Goal: Information Seeking & Learning: Learn about a topic

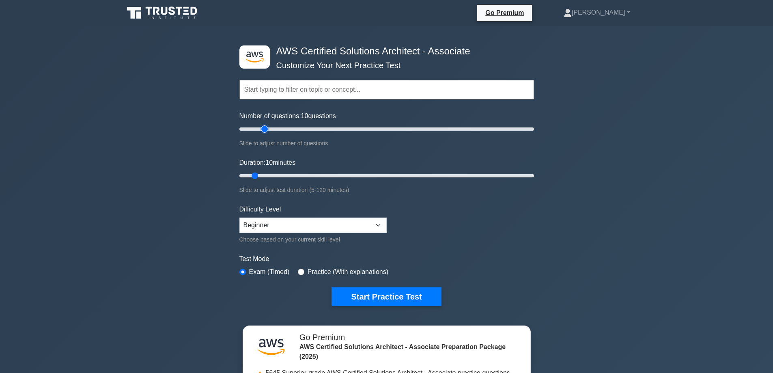
type input "20"
click at [265, 129] on input "Number of questions: 10 questions" at bounding box center [386, 129] width 294 height 10
click at [282, 174] on input "Duration: 20 minutes" at bounding box center [386, 176] width 294 height 10
click at [292, 175] on input "Duration: 20 minutes" at bounding box center [386, 176] width 294 height 10
click at [299, 175] on input "Duration: 25 minutes" at bounding box center [386, 176] width 294 height 10
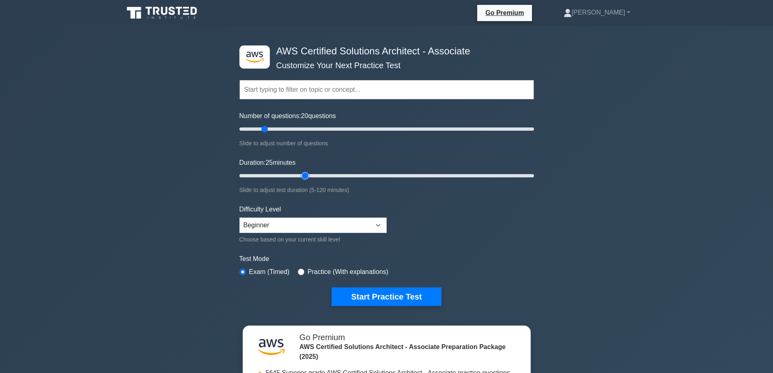
type input "30"
click at [299, 174] on input "Duration: 25 minutes" at bounding box center [386, 176] width 294 height 10
click at [389, 294] on button "Start Practice Test" at bounding box center [386, 296] width 110 height 19
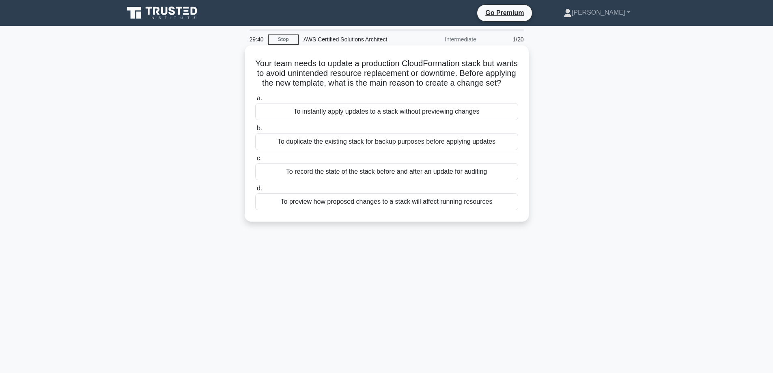
click at [384, 210] on div "To preview how proposed changes to a stack will affect running resources" at bounding box center [386, 201] width 263 height 17
click at [255, 191] on input "d. To preview how proposed changes to a stack will affect running resources" at bounding box center [255, 188] width 0 height 5
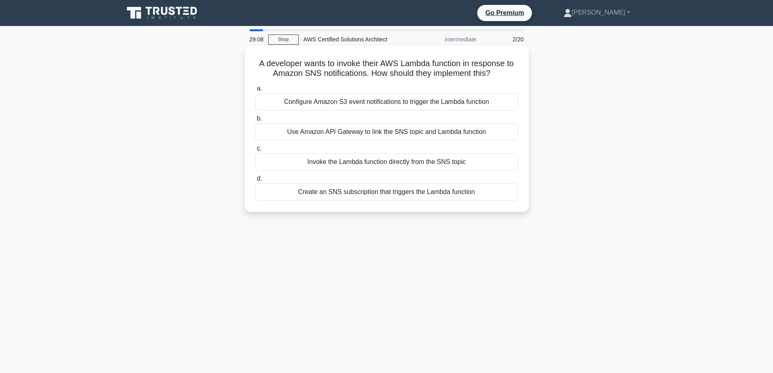
click at [447, 195] on div "Create an SNS subscription that triggers the Lambda function" at bounding box center [386, 191] width 263 height 17
click at [255, 181] on input "d. Create an SNS subscription that triggers the Lambda function" at bounding box center [255, 178] width 0 height 5
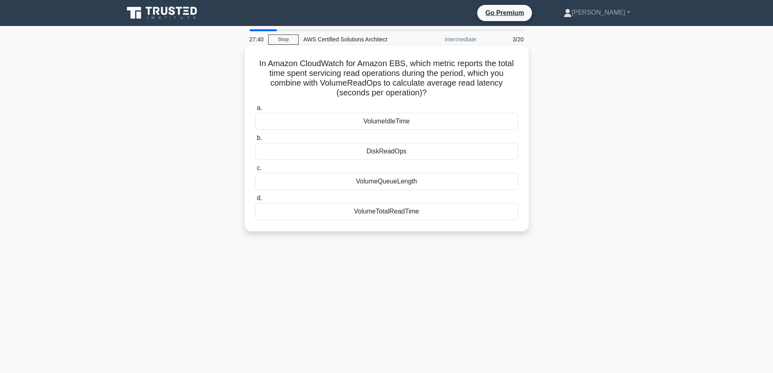
click at [417, 211] on div "VolumeTotalReadTime" at bounding box center [386, 211] width 263 height 17
click at [255, 201] on input "d. VolumeTotalReadTime" at bounding box center [255, 197] width 0 height 5
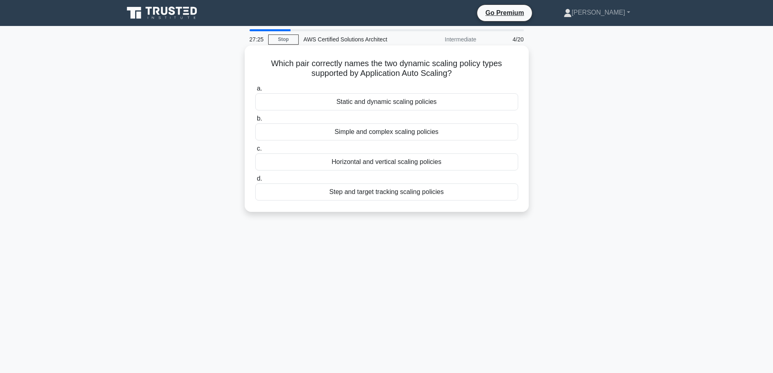
click at [410, 193] on div "Step and target tracking scaling policies" at bounding box center [386, 191] width 263 height 17
click at [255, 181] on input "d. Step and target tracking scaling policies" at bounding box center [255, 178] width 0 height 5
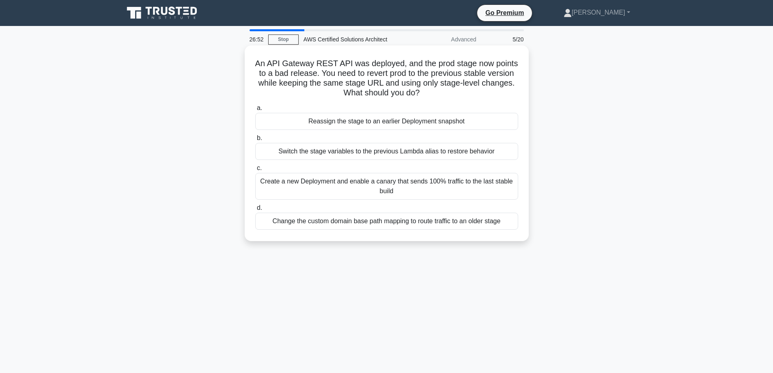
click at [419, 185] on div "Create a new Deployment and enable a canary that sends 100% traffic to the last…" at bounding box center [386, 186] width 263 height 27
click at [255, 171] on input "c. Create a new Deployment and enable a canary that sends 100% traffic to the l…" at bounding box center [255, 167] width 0 height 5
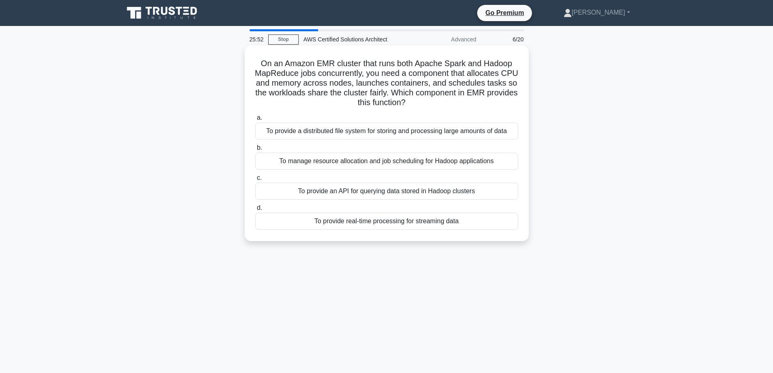
click at [464, 164] on div "To manage resource allocation and job scheduling for Hadoop applications" at bounding box center [386, 160] width 263 height 17
click at [255, 150] on input "b. To manage resource allocation and job scheduling for Hadoop applications" at bounding box center [255, 147] width 0 height 5
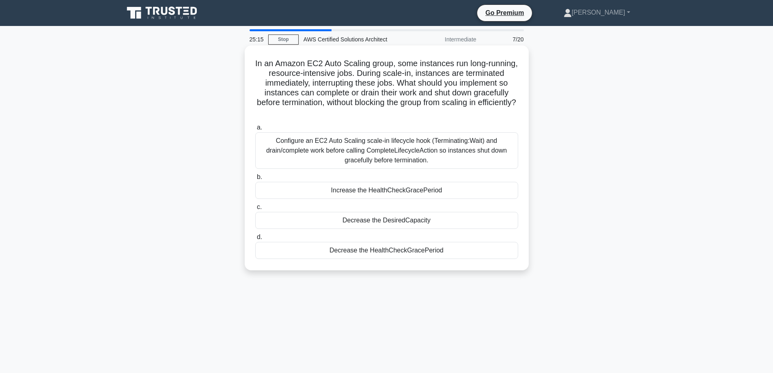
click at [415, 155] on div "Configure an EC2 Auto Scaling scale-in lifecycle hook (Terminating:Wait) and dr…" at bounding box center [386, 150] width 263 height 37
click at [255, 130] on input "a. Configure an EC2 Auto Scaling scale-in lifecycle hook (Terminating:Wait) and…" at bounding box center [255, 127] width 0 height 5
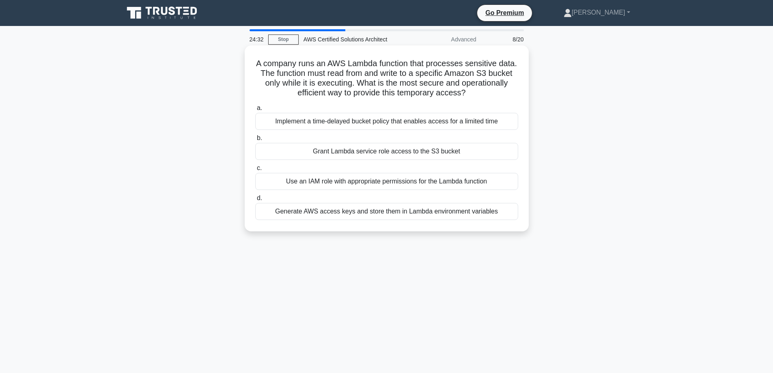
click at [410, 180] on div "Use an IAM role with appropriate permissions for the Lambda function" at bounding box center [386, 181] width 263 height 17
click at [255, 171] on input "c. Use an IAM role with appropriate permissions for the Lambda function" at bounding box center [255, 167] width 0 height 5
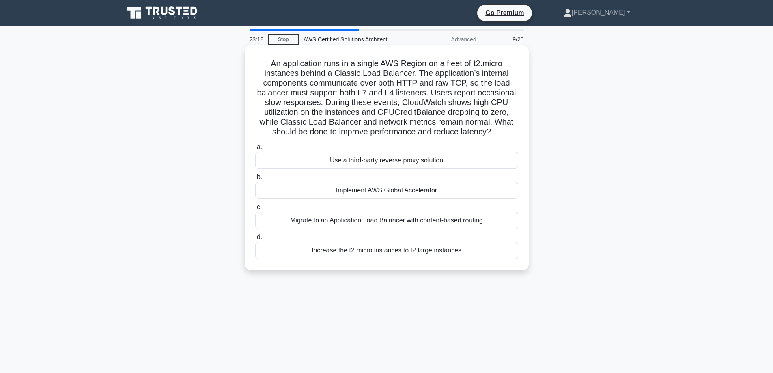
click at [408, 253] on div "Increase the t2.micro instances to t2.large instances" at bounding box center [386, 250] width 263 height 17
click at [255, 240] on input "d. Increase the t2.micro instances to t2.large instances" at bounding box center [255, 236] width 0 height 5
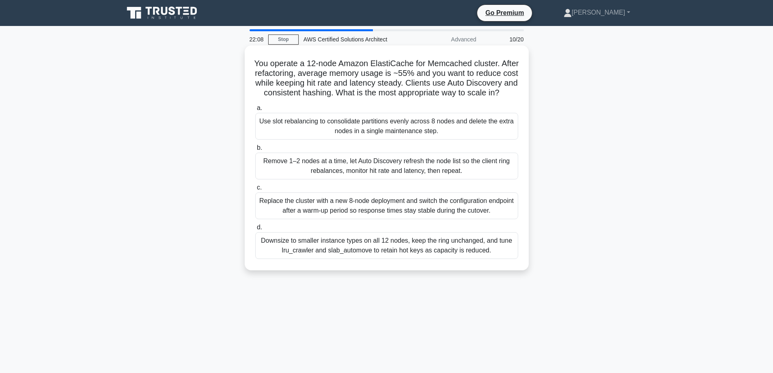
click at [442, 178] on div "Remove 1–2 nodes at a time, let Auto Discovery refresh the node list so the cli…" at bounding box center [386, 165] width 263 height 27
click at [255, 150] on input "b. Remove 1–2 nodes at a time, let Auto Discovery refresh the node list so the …" at bounding box center [255, 147] width 0 height 5
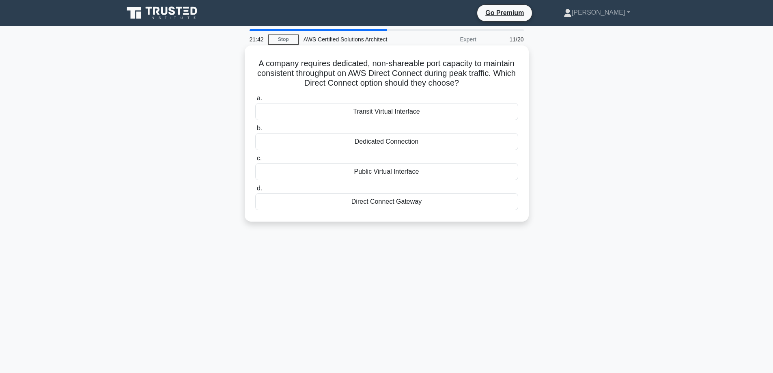
click at [438, 141] on div "Dedicated Connection" at bounding box center [386, 141] width 263 height 17
click at [255, 131] on input "b. Dedicated Connection" at bounding box center [255, 128] width 0 height 5
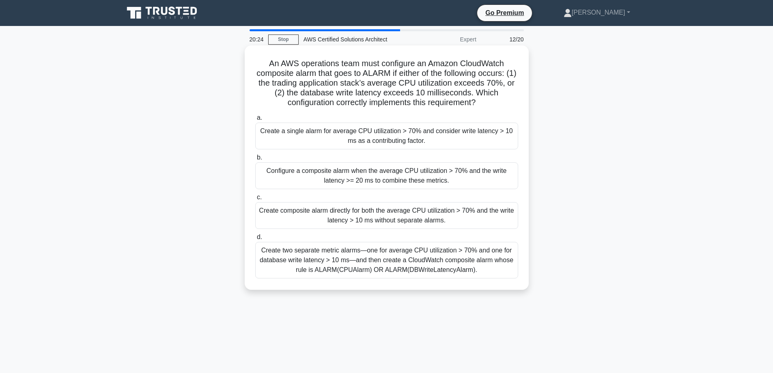
click at [389, 265] on div "Create two separate metric alarms—one for average CPU utilization > 70% and one…" at bounding box center [386, 260] width 263 height 37
click at [255, 240] on input "d. Create two separate metric alarms—one for average CPU utilization > 70% and …" at bounding box center [255, 236] width 0 height 5
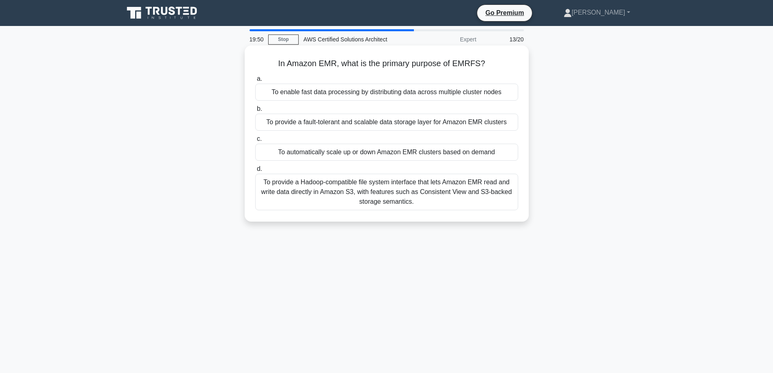
click at [372, 121] on div "To provide a fault-tolerant and scalable data storage layer for Amazon EMR clus…" at bounding box center [386, 122] width 263 height 17
click at [255, 112] on input "b. To provide a fault-tolerant and scalable data storage layer for Amazon EMR c…" at bounding box center [255, 108] width 0 height 5
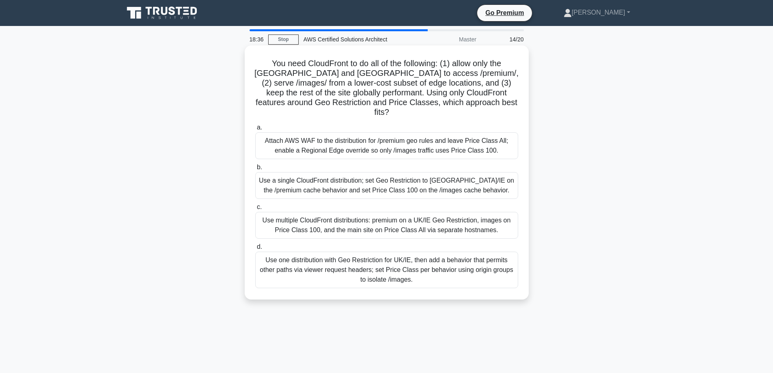
click at [397, 214] on div "Use multiple CloudFront distributions: premium on a UK/IE Geo Restriction, imag…" at bounding box center [386, 225] width 263 height 27
click at [255, 210] on input "c. Use multiple CloudFront distributions: premium on a UK/IE Geo Restriction, i…" at bounding box center [255, 206] width 0 height 5
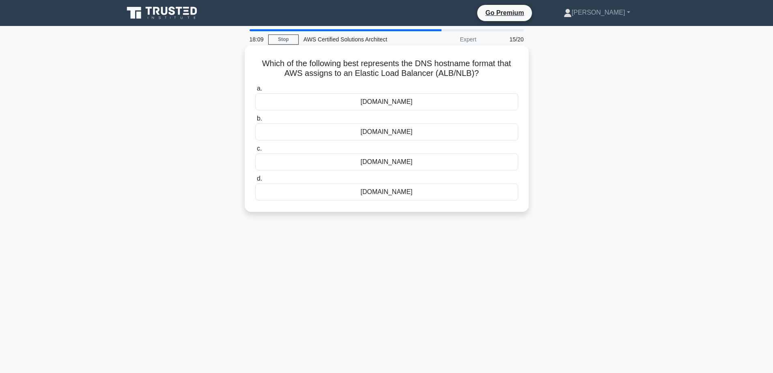
click at [402, 102] on div "my-load-balancer-1234567890.us-east-1.elb.amazonaws.com" at bounding box center [386, 101] width 263 height 17
click at [255, 91] on input "a. my-load-balancer-1234567890.us-east-1.elb.amazonaws.com" at bounding box center [255, 88] width 0 height 5
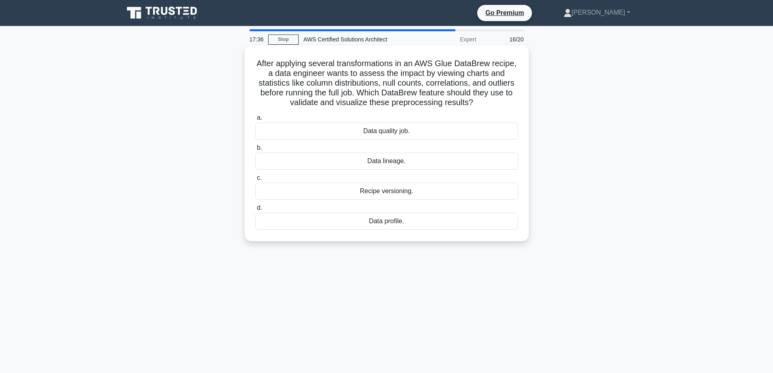
click at [408, 223] on div "Data profile." at bounding box center [386, 221] width 263 height 17
click at [255, 210] on input "d. Data profile." at bounding box center [255, 207] width 0 height 5
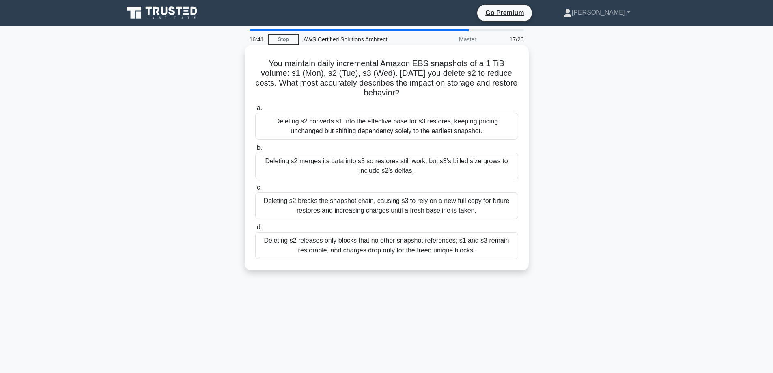
click at [395, 209] on div "Deleting s2 breaks the snapshot chain, causing s3 to rely on a new full copy fo…" at bounding box center [386, 205] width 263 height 27
click at [255, 190] on input "c. Deleting s2 breaks the snapshot chain, causing s3 to rely on a new full copy…" at bounding box center [255, 187] width 0 height 5
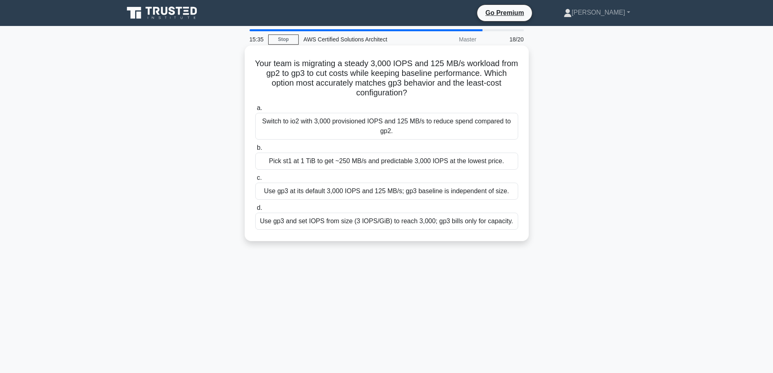
click at [335, 191] on div "Use gp3 at its default 3,000 IOPS and 125 MB/s; gp3 baseline is independent of …" at bounding box center [386, 191] width 263 height 17
click at [255, 180] on input "c. Use gp3 at its default 3,000 IOPS and 125 MB/s; gp3 baseline is independent …" at bounding box center [255, 177] width 0 height 5
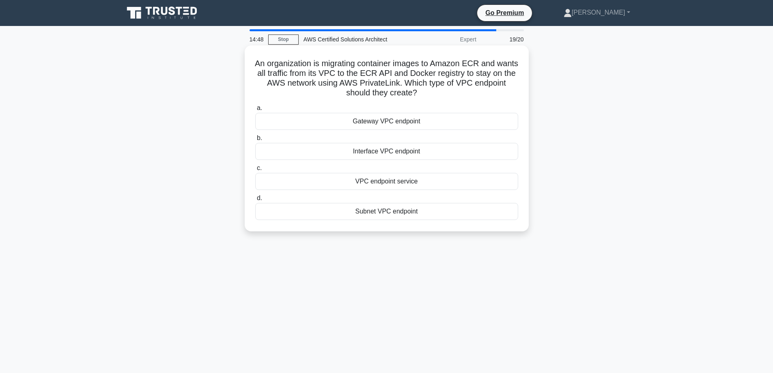
click at [432, 122] on div "Gateway VPC endpoint" at bounding box center [386, 121] width 263 height 17
click at [255, 111] on input "a. Gateway VPC endpoint" at bounding box center [255, 107] width 0 height 5
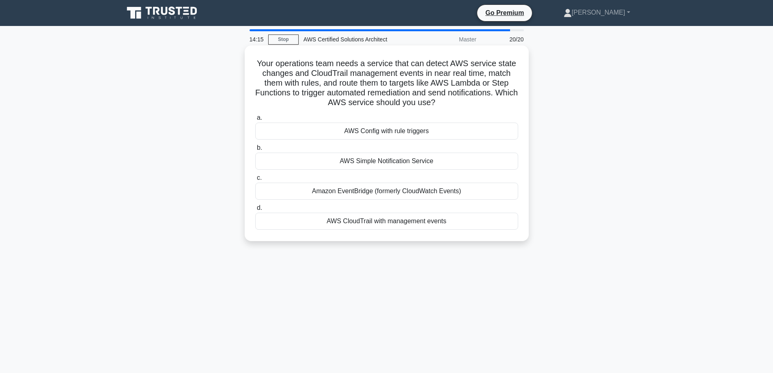
click at [426, 191] on div "Amazon EventBridge (formerly CloudWatch Events)" at bounding box center [386, 191] width 263 height 17
click at [255, 180] on input "c. Amazon EventBridge (formerly CloudWatch Events)" at bounding box center [255, 177] width 0 height 5
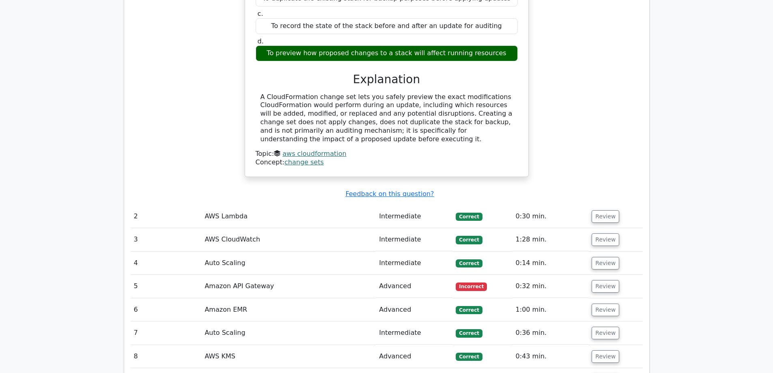
scroll to position [973, 0]
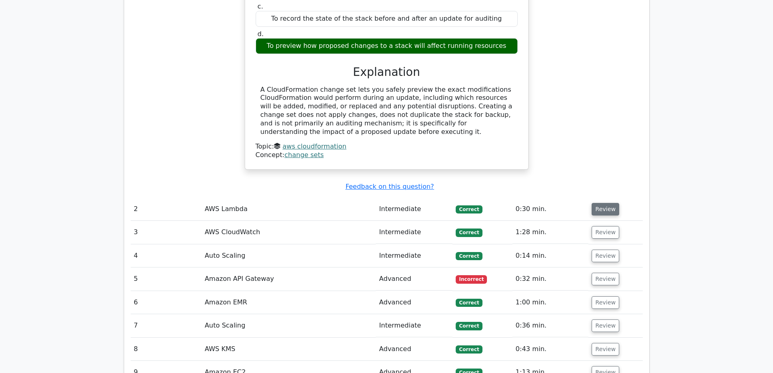
click at [602, 203] on button "Review" at bounding box center [605, 209] width 28 height 13
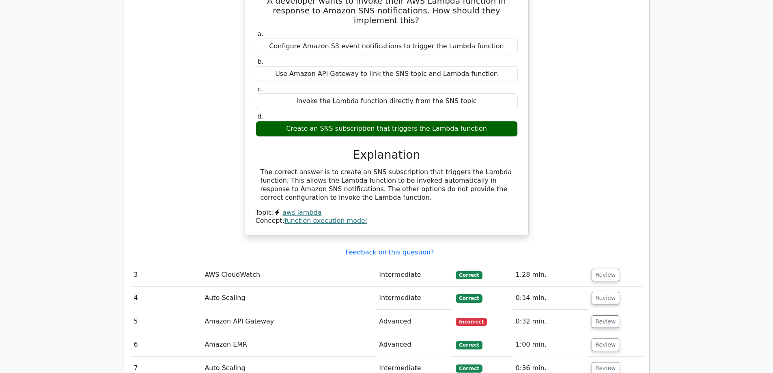
scroll to position [1257, 0]
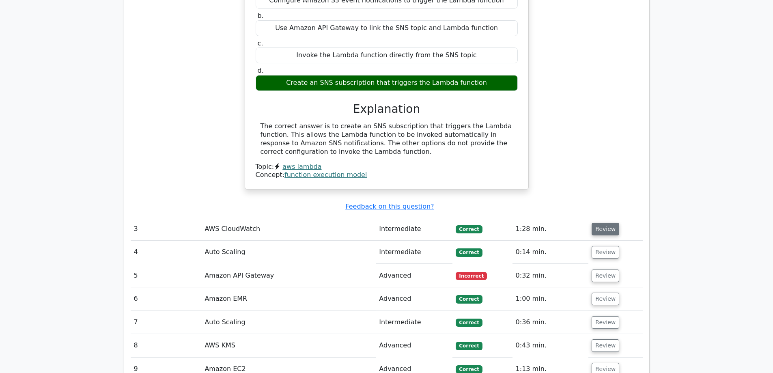
click at [600, 223] on button "Review" at bounding box center [605, 229] width 28 height 13
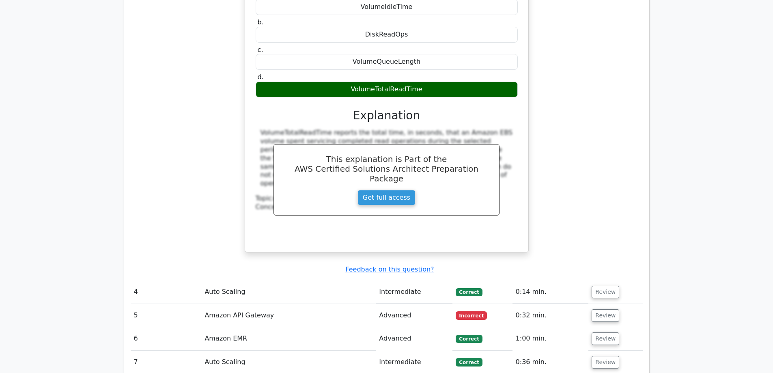
scroll to position [1582, 0]
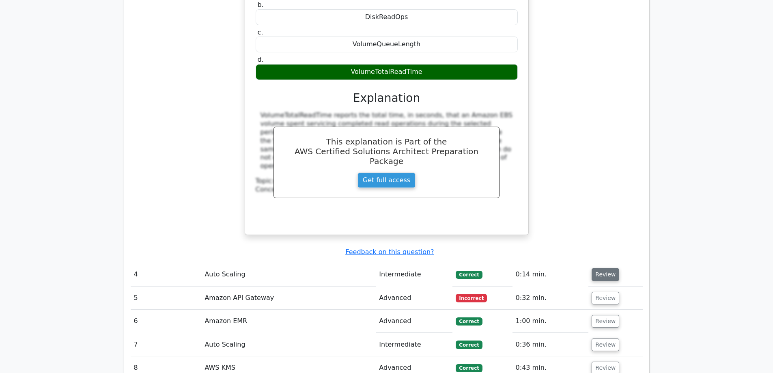
click at [607, 268] on button "Review" at bounding box center [605, 274] width 28 height 13
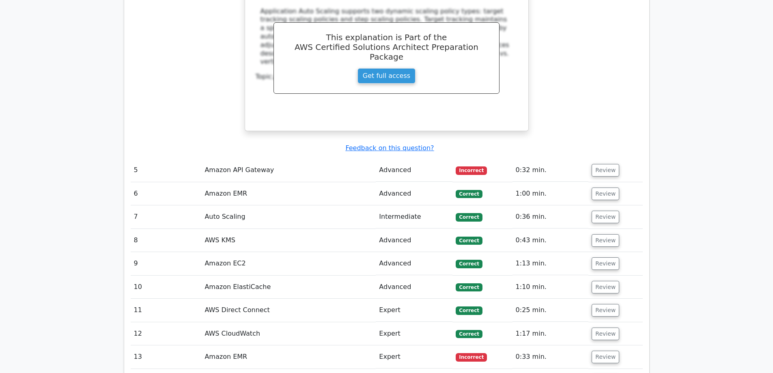
scroll to position [2028, 0]
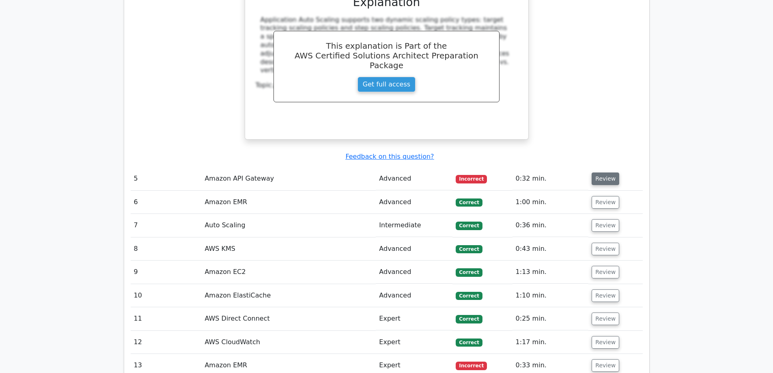
click at [610, 172] on button "Review" at bounding box center [605, 178] width 28 height 13
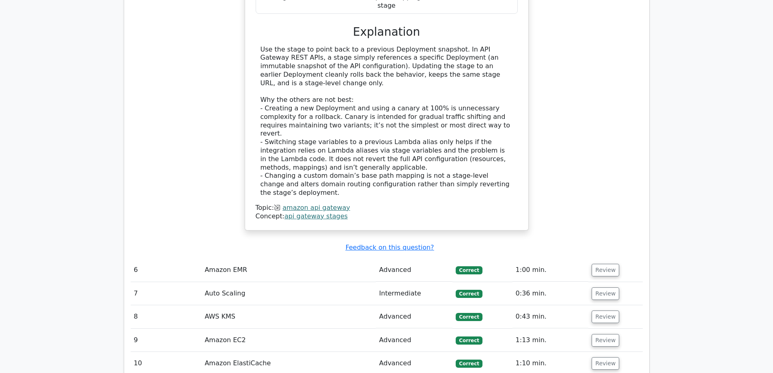
scroll to position [2393, 0]
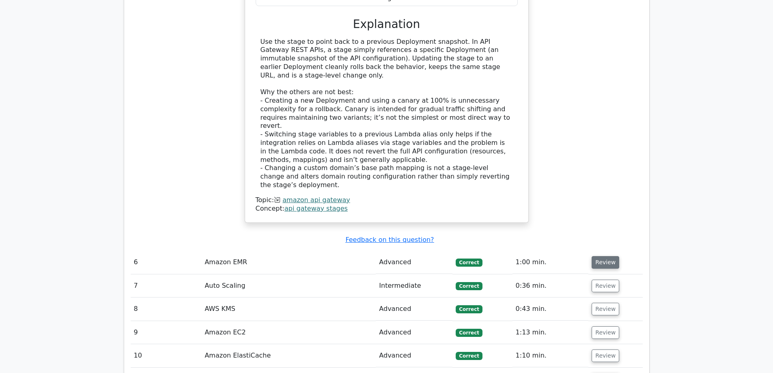
click at [607, 256] on button "Review" at bounding box center [605, 262] width 28 height 13
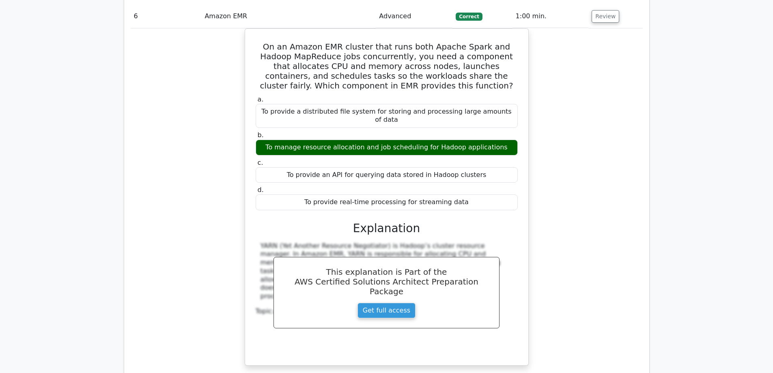
scroll to position [2758, 0]
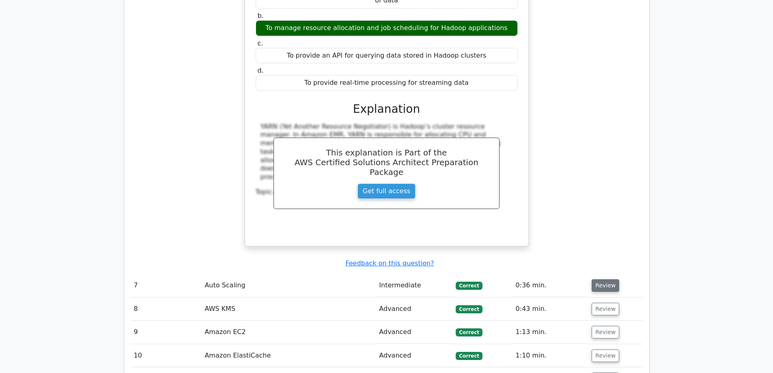
click at [608, 279] on button "Review" at bounding box center [605, 285] width 28 height 13
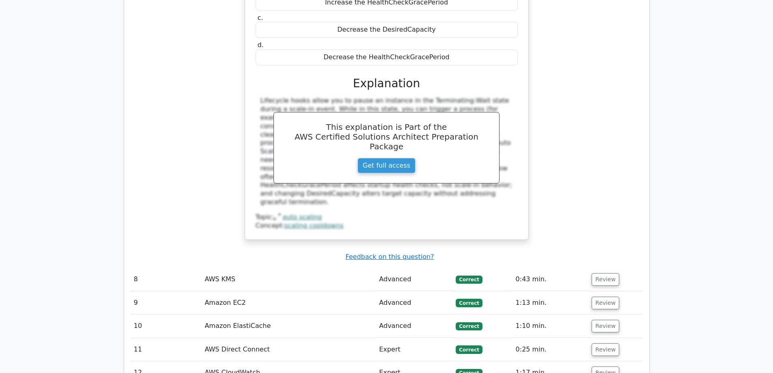
scroll to position [3204, 0]
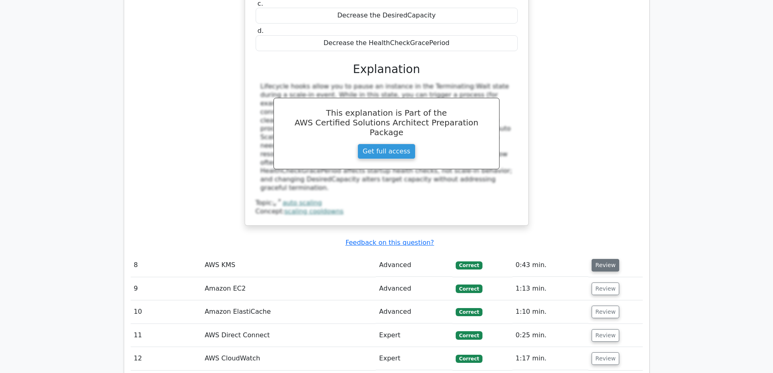
click at [601, 259] on button "Review" at bounding box center [605, 265] width 28 height 13
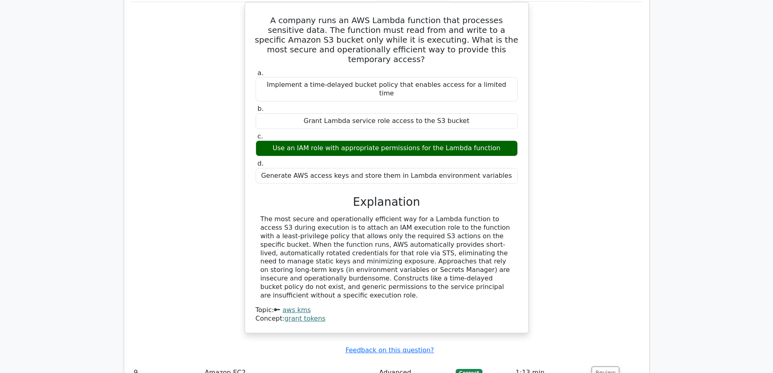
scroll to position [3529, 0]
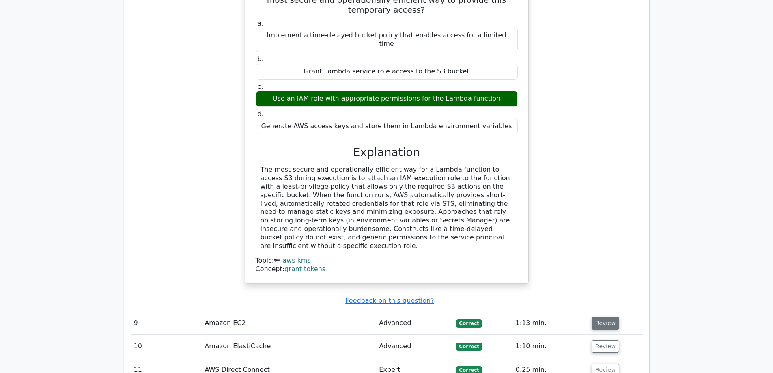
click at [603, 317] on button "Review" at bounding box center [605, 323] width 28 height 13
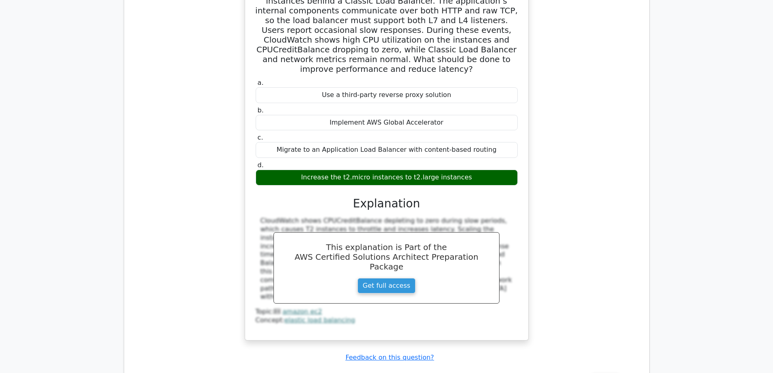
scroll to position [3894, 0]
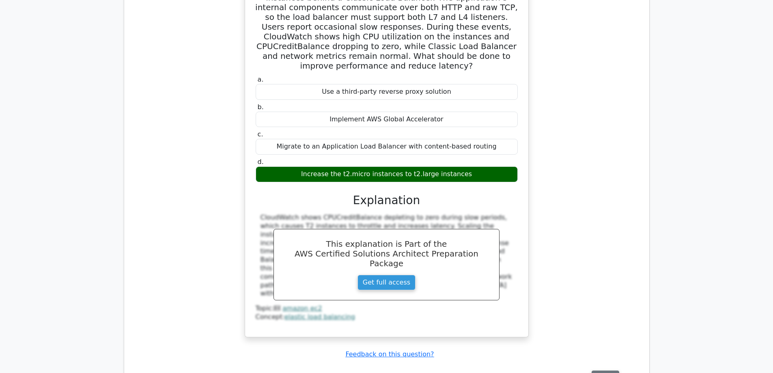
click at [599, 370] on button "Review" at bounding box center [605, 376] width 28 height 13
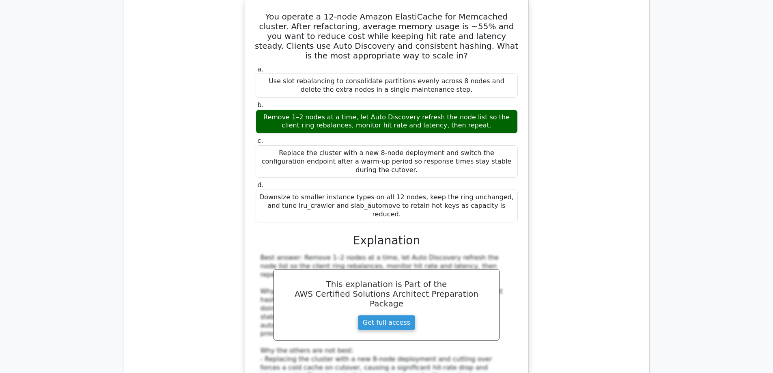
scroll to position [4380, 0]
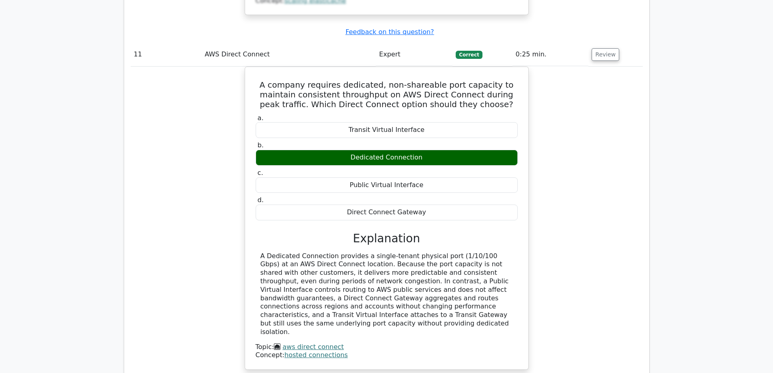
scroll to position [4745, 0]
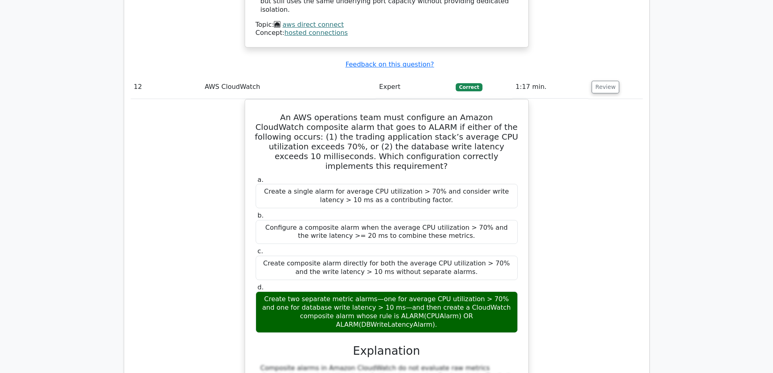
scroll to position [5070, 0]
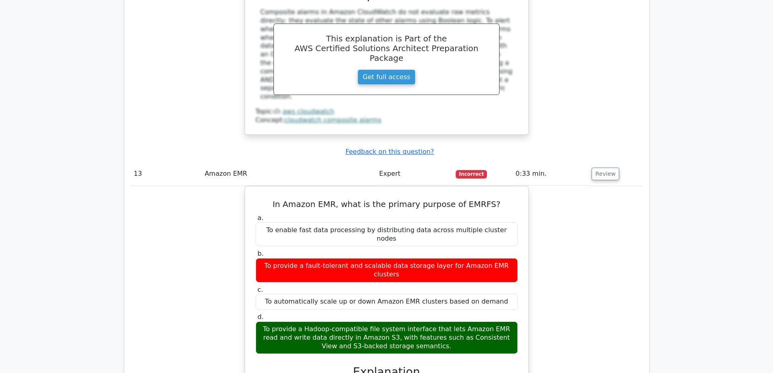
scroll to position [5475, 0]
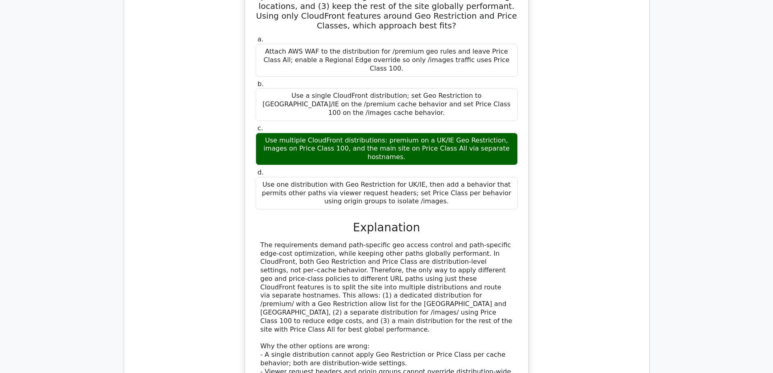
scroll to position [6084, 0]
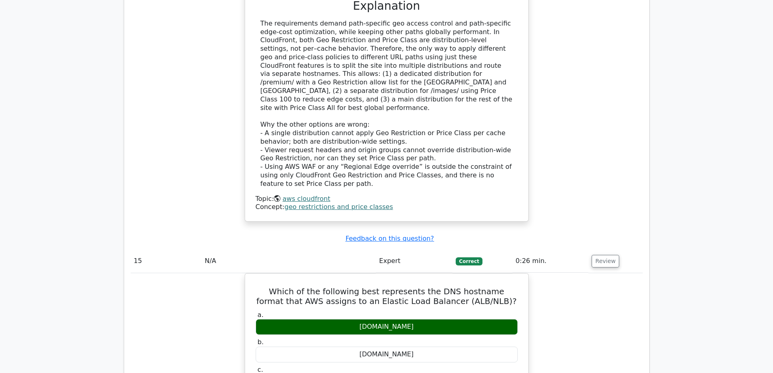
scroll to position [6327, 0]
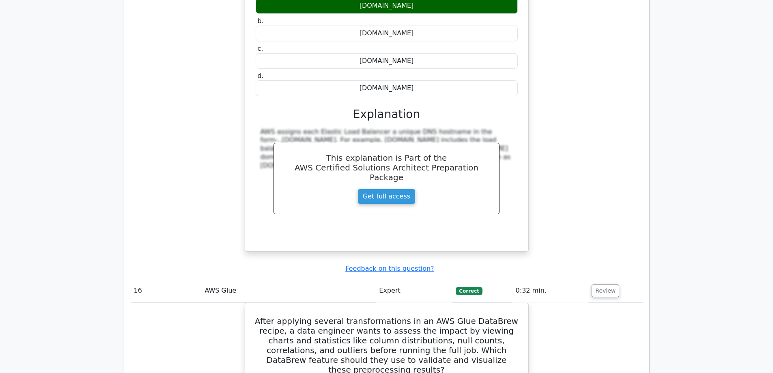
scroll to position [6692, 0]
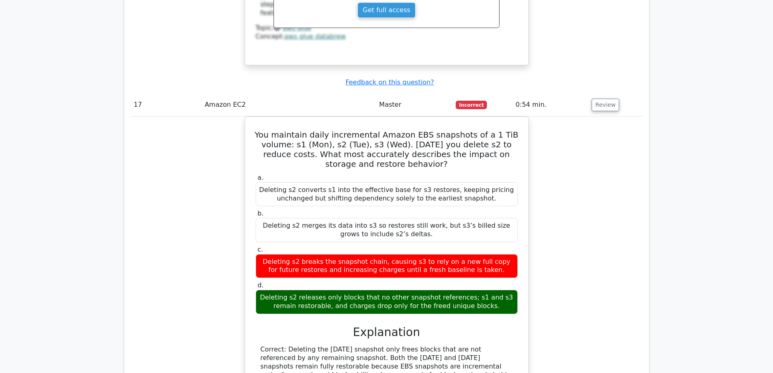
scroll to position [7179, 0]
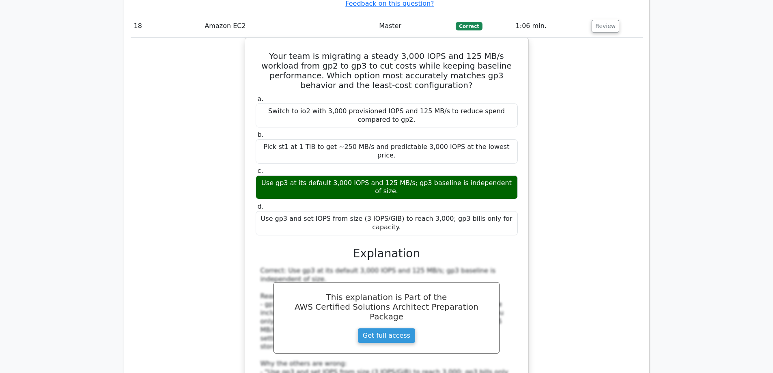
scroll to position [7706, 0]
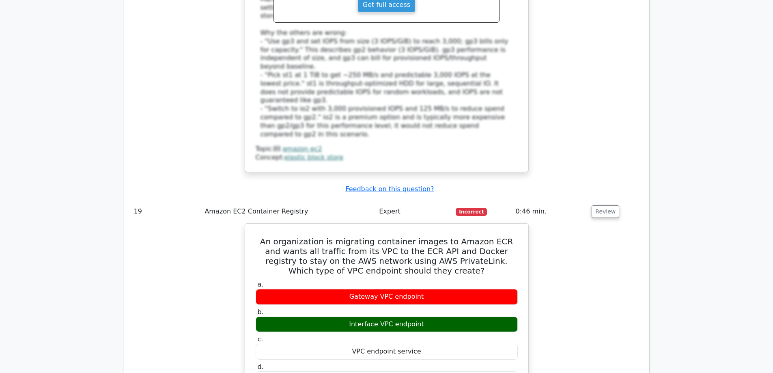
scroll to position [7990, 0]
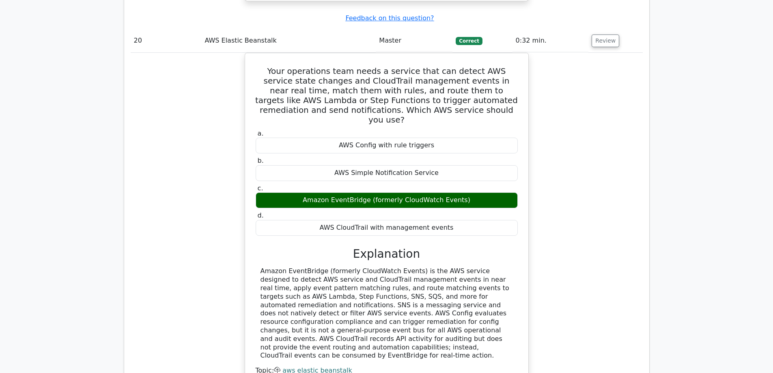
scroll to position [8581, 0]
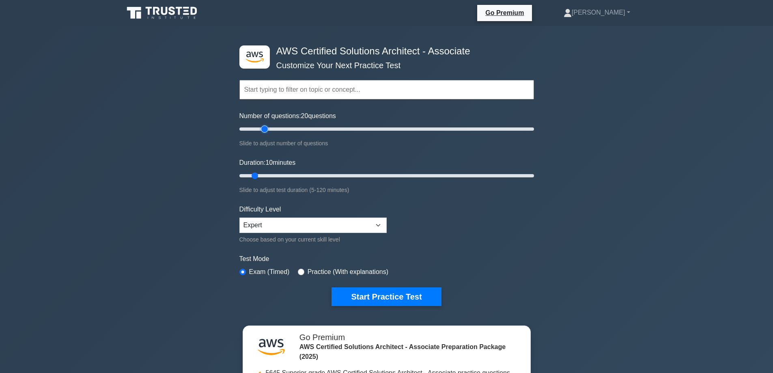
type input "20"
click at [267, 128] on input "Number of questions: 20 questions" at bounding box center [386, 129] width 294 height 10
click at [291, 173] on input "Duration: 10 minutes" at bounding box center [386, 176] width 294 height 10
click at [297, 174] on input "Duration: 25 minutes" at bounding box center [386, 176] width 294 height 10
type input "30"
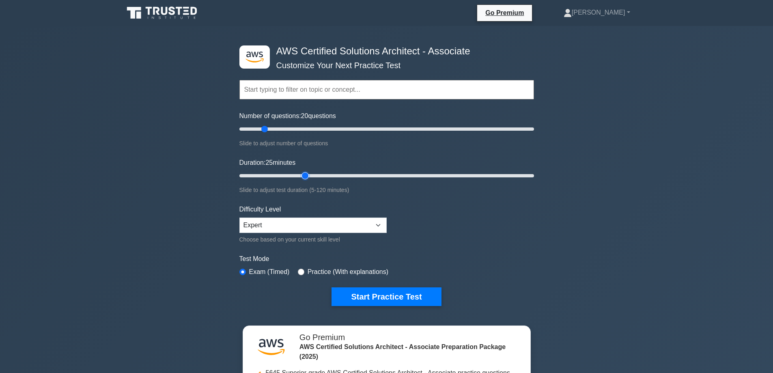
click at [301, 174] on input "Duration: 25 minutes" at bounding box center [386, 176] width 294 height 10
click at [373, 224] on select "Beginner Intermediate Expert" at bounding box center [312, 224] width 147 height 15
click at [374, 224] on select "Beginner Intermediate Expert" at bounding box center [312, 224] width 147 height 15
click at [375, 226] on select "Beginner Intermediate Expert" at bounding box center [312, 224] width 147 height 15
select select "beginner"
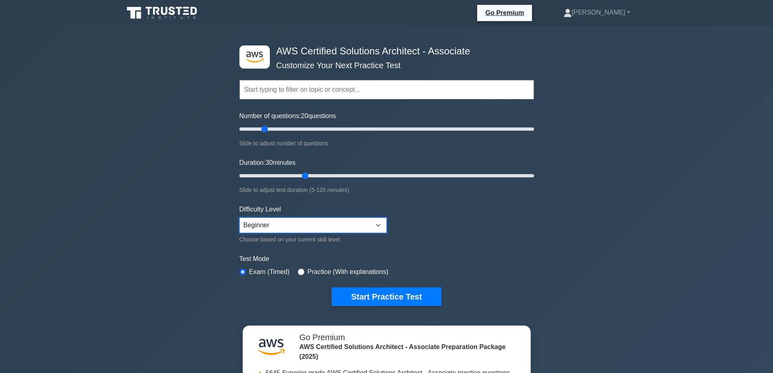
click at [239, 217] on select "Beginner Intermediate Expert" at bounding box center [312, 224] width 147 height 15
click at [403, 297] on button "Start Practice Test" at bounding box center [386, 296] width 110 height 19
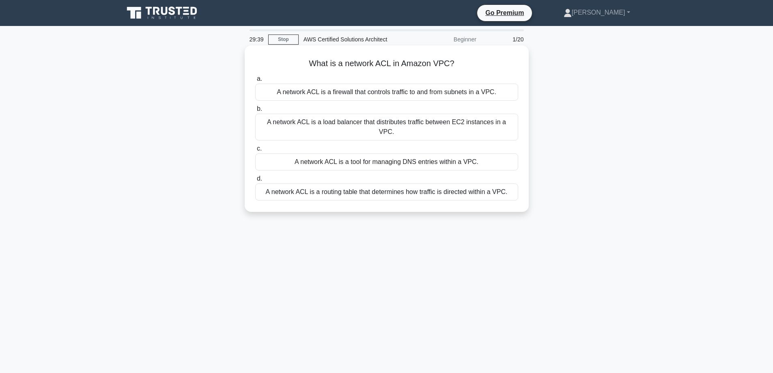
click at [400, 90] on div "A network ACL is a firewall that controls traffic to and from subnets in a VPC." at bounding box center [386, 92] width 263 height 17
click at [255, 82] on input "a. A network ACL is a firewall that controls traffic to and from subnets in a V…" at bounding box center [255, 78] width 0 height 5
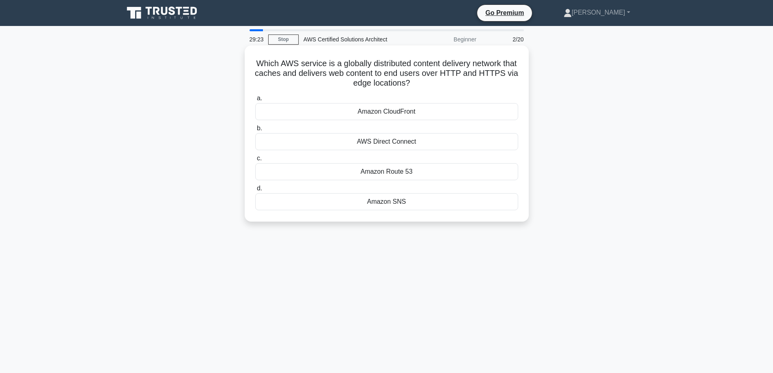
click at [421, 114] on div "Amazon CloudFront" at bounding box center [386, 111] width 263 height 17
click at [255, 101] on input "a. Amazon CloudFront" at bounding box center [255, 98] width 0 height 5
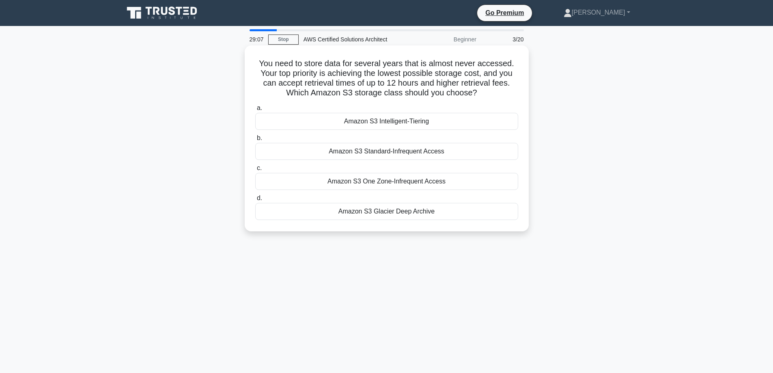
click at [415, 213] on div "Amazon S3 Glacier Deep Archive" at bounding box center [386, 211] width 263 height 17
click at [255, 201] on input "d. Amazon S3 Glacier Deep Archive" at bounding box center [255, 197] width 0 height 5
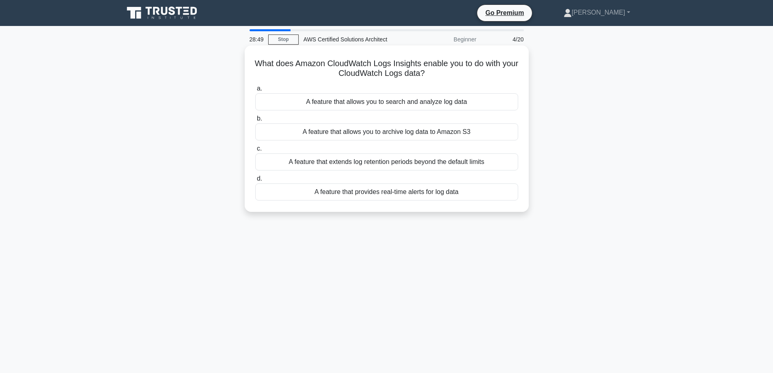
click at [487, 101] on div "A feature that allows you to search and analyze log data" at bounding box center [386, 101] width 263 height 17
click at [255, 91] on input "a. A feature that allows you to search and analyze log data" at bounding box center [255, 88] width 0 height 5
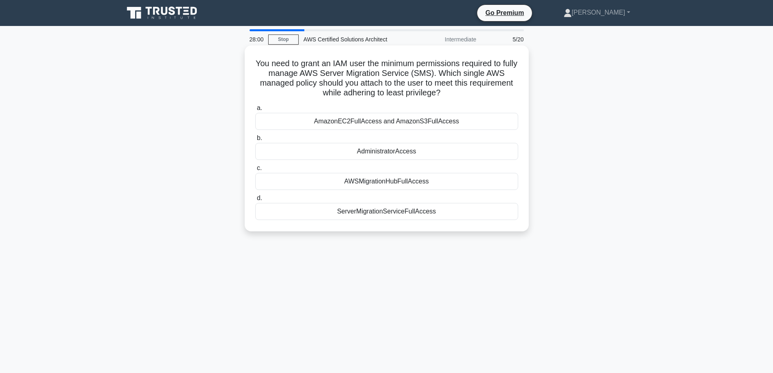
click at [406, 214] on div "ServerMigrationServiceFullAccess" at bounding box center [386, 211] width 263 height 17
click at [255, 201] on input "d. ServerMigrationServiceFullAccess" at bounding box center [255, 197] width 0 height 5
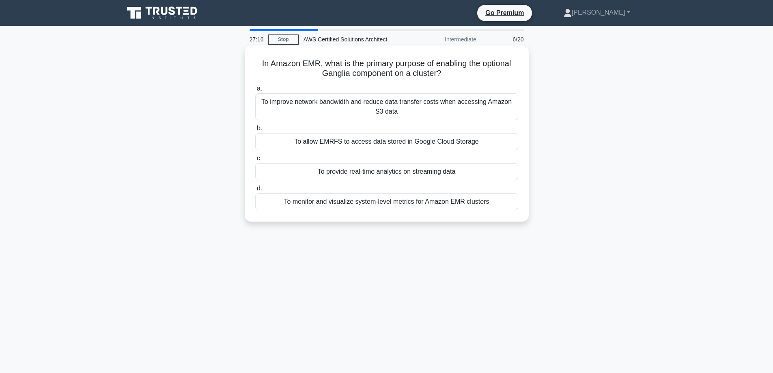
click at [479, 201] on div "To monitor and visualize system-level metrics for Amazon EMR clusters" at bounding box center [386, 201] width 263 height 17
click at [255, 191] on input "d. To monitor and visualize system-level metrics for Amazon EMR clusters" at bounding box center [255, 188] width 0 height 5
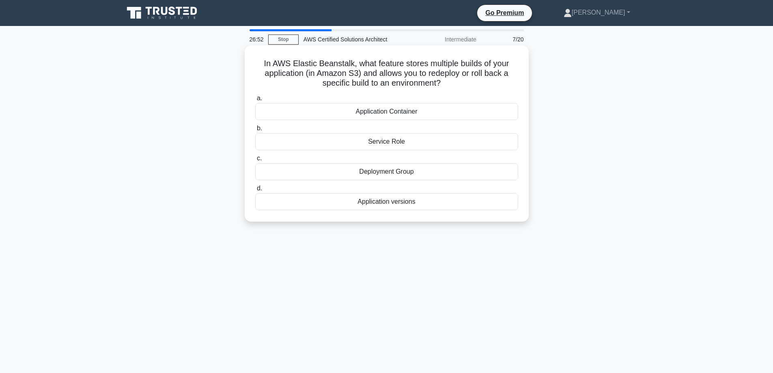
click at [402, 202] on div "Application versions" at bounding box center [386, 201] width 263 height 17
click at [255, 191] on input "d. Application versions" at bounding box center [255, 188] width 0 height 5
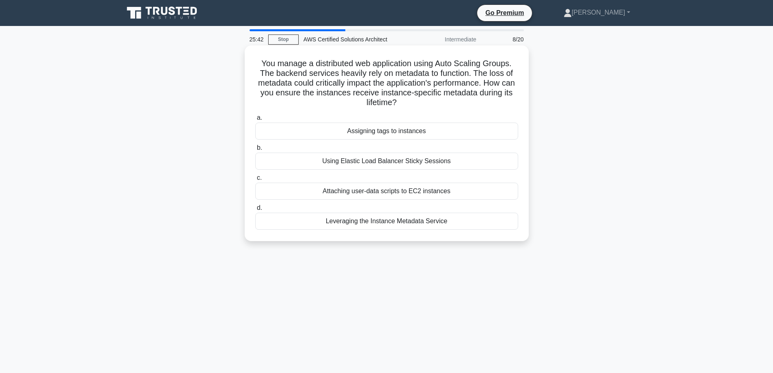
click at [432, 192] on div "Attaching user-data scripts to EC2 instances" at bounding box center [386, 191] width 263 height 17
click at [255, 180] on input "c. Attaching user-data scripts to EC2 instances" at bounding box center [255, 177] width 0 height 5
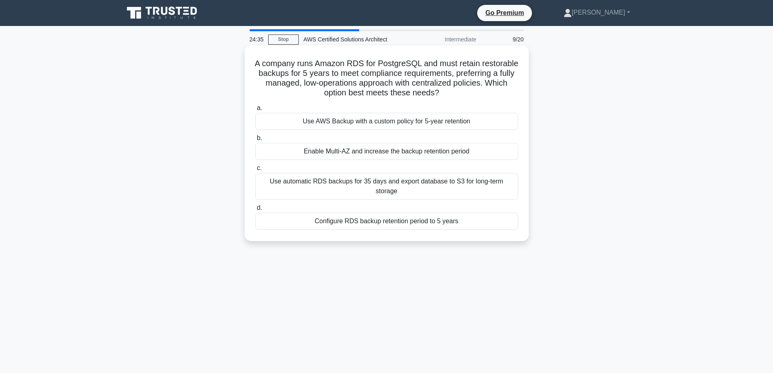
click at [384, 214] on div "Configure RDS backup retention period to 5 years" at bounding box center [386, 221] width 263 height 17
click at [255, 210] on input "d. Configure RDS backup retention period to 5 years" at bounding box center [255, 207] width 0 height 5
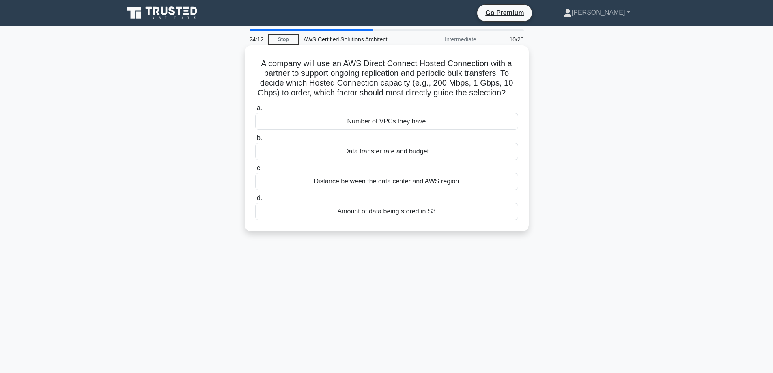
click at [348, 160] on div "Data transfer rate and budget" at bounding box center [386, 151] width 263 height 17
click at [255, 141] on input "b. Data transfer rate and budget" at bounding box center [255, 137] width 0 height 5
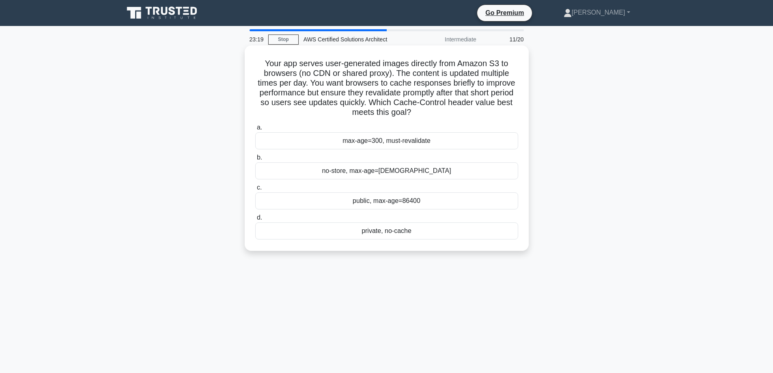
click at [413, 142] on div "max-age=300, must-revalidate" at bounding box center [386, 140] width 263 height 17
click at [436, 140] on div "max-age=300, must-revalidate" at bounding box center [386, 140] width 263 height 17
click at [255, 130] on input "a. max-age=300, must-revalidate" at bounding box center [255, 127] width 0 height 5
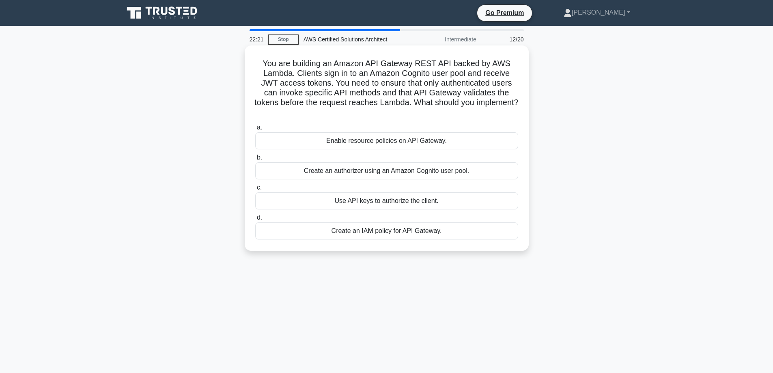
click at [383, 173] on div "Create an authorizer using an Amazon Cognito user pool." at bounding box center [386, 170] width 263 height 17
click at [255, 160] on input "b. Create an authorizer using an Amazon Cognito user pool." at bounding box center [255, 157] width 0 height 5
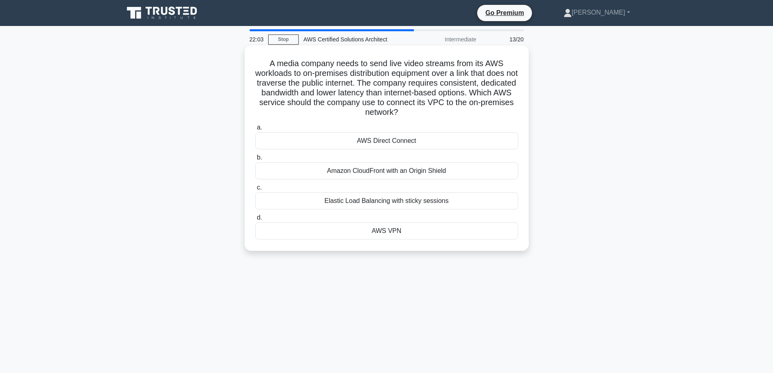
click at [365, 141] on div "AWS Direct Connect" at bounding box center [386, 140] width 263 height 17
click at [255, 130] on input "a. AWS Direct Connect" at bounding box center [255, 127] width 0 height 5
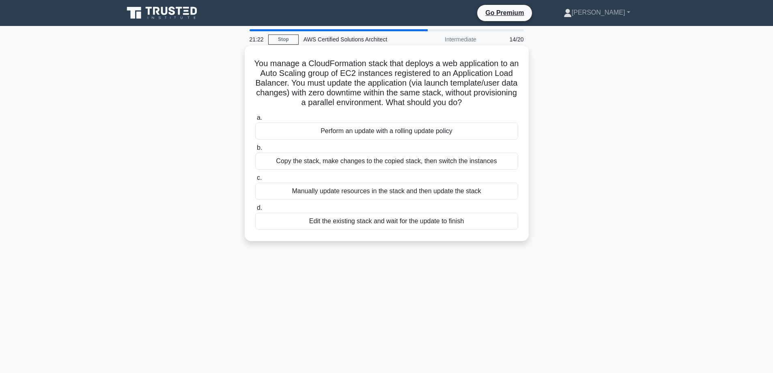
click at [387, 140] on div "Perform an update with a rolling update policy" at bounding box center [386, 130] width 263 height 17
click at [255, 120] on input "a. Perform an update with a rolling update policy" at bounding box center [255, 117] width 0 height 5
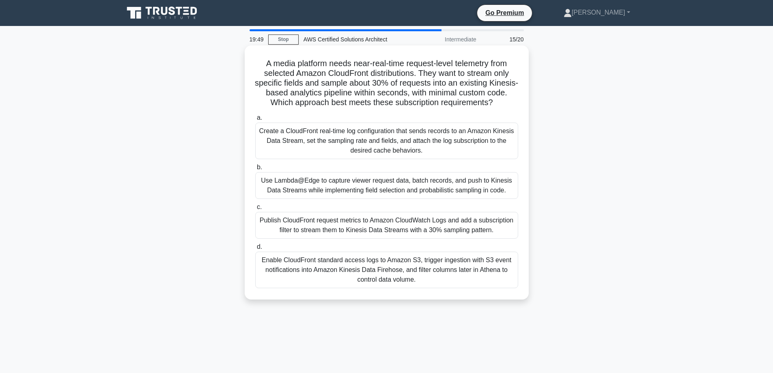
click at [302, 144] on div "Create a CloudFront real-time log configuration that sends records to an Amazon…" at bounding box center [386, 140] width 263 height 37
click at [255, 120] on input "a. Create a CloudFront real-time log configuration that sends records to an Ama…" at bounding box center [255, 117] width 0 height 5
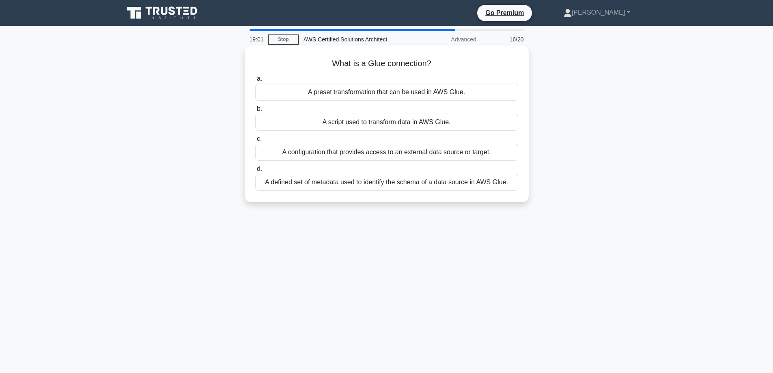
click at [325, 155] on div "A configuration that provides access to an external data source or target." at bounding box center [386, 152] width 263 height 17
click at [255, 142] on input "c. A configuration that provides access to an external data source or target." at bounding box center [255, 138] width 0 height 5
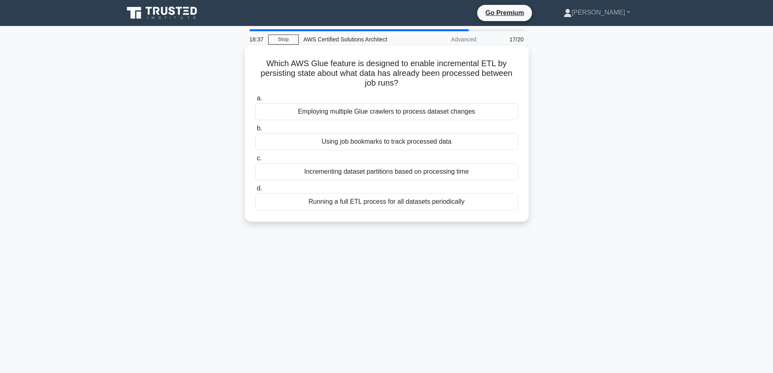
click at [333, 141] on div "Using job bookmarks to track processed data" at bounding box center [386, 141] width 263 height 17
click at [255, 131] on input "b. Using job bookmarks to track processed data" at bounding box center [255, 128] width 0 height 5
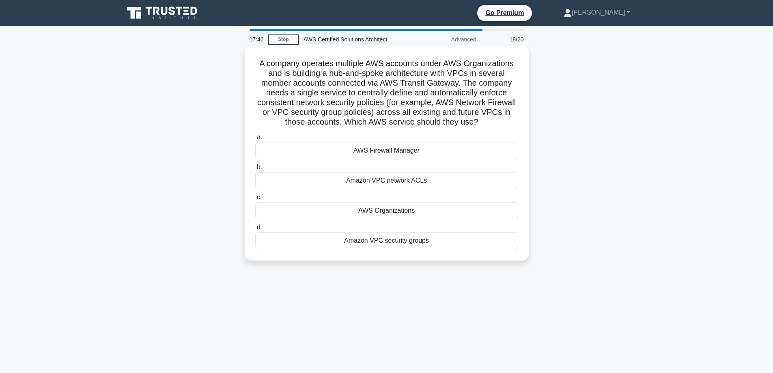
drag, startPoint x: 376, startPoint y: 208, endPoint x: 417, endPoint y: 196, distance: 42.5
click at [417, 196] on label "c. AWS Organizations" at bounding box center [386, 205] width 263 height 27
click at [403, 149] on div "AWS Firewall Manager" at bounding box center [386, 150] width 263 height 17
click at [255, 140] on input "a. AWS Firewall Manager" at bounding box center [255, 137] width 0 height 5
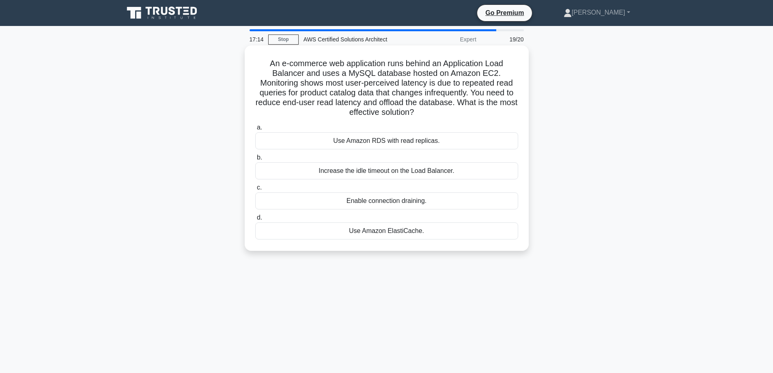
click at [385, 232] on div "Use Amazon ElastiCache." at bounding box center [386, 230] width 263 height 17
click at [255, 220] on input "d. Use Amazon ElastiCache." at bounding box center [255, 217] width 0 height 5
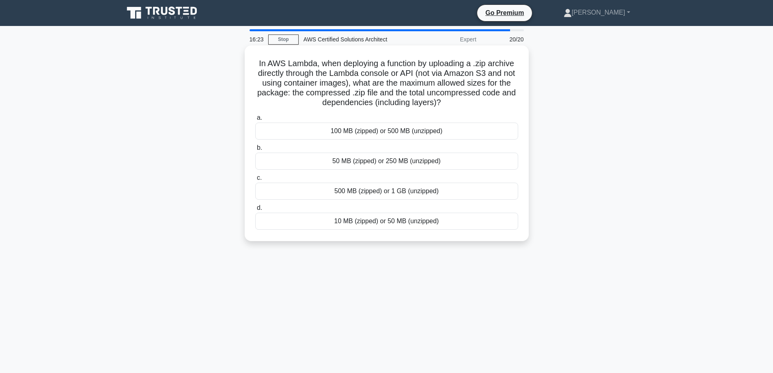
click at [429, 162] on div "50 MB (zipped) or 250 MB (unzipped)" at bounding box center [386, 160] width 263 height 17
click at [255, 150] on input "b. 50 MB (zipped) or 250 MB (unzipped)" at bounding box center [255, 147] width 0 height 5
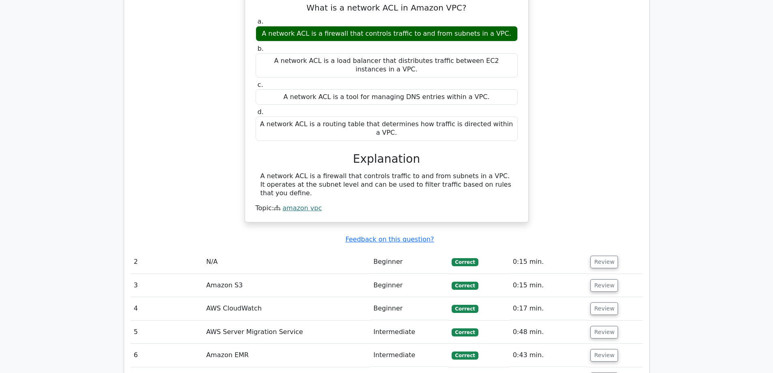
scroll to position [933, 0]
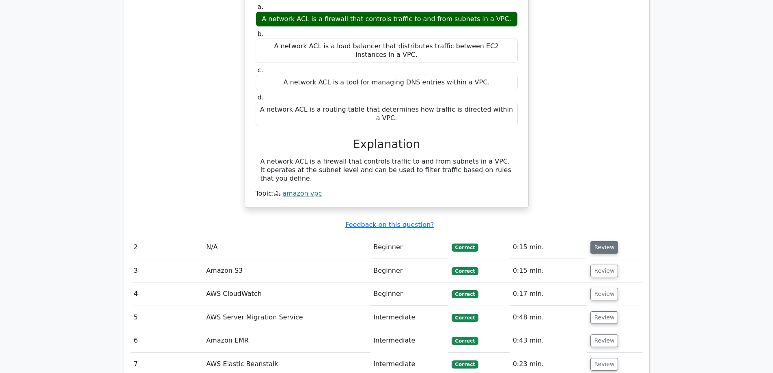
click at [599, 241] on button "Review" at bounding box center [604, 247] width 28 height 13
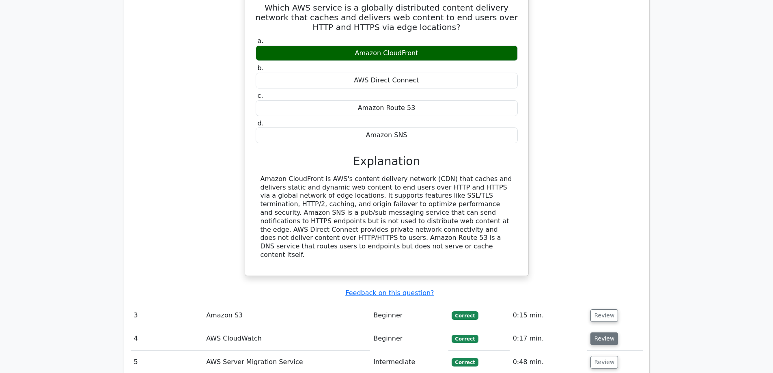
scroll to position [1217, 0]
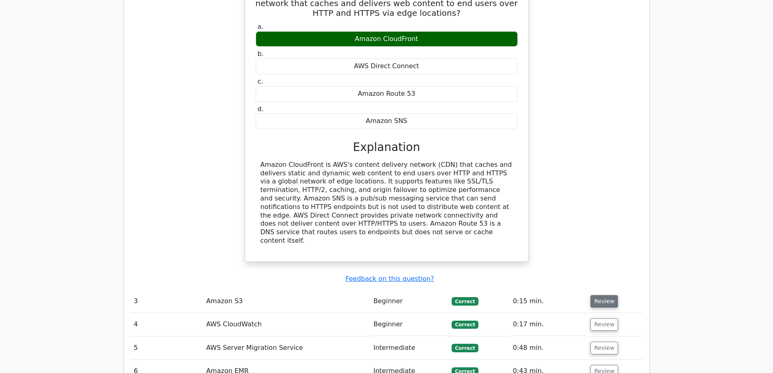
click at [604, 295] on button "Review" at bounding box center [604, 301] width 28 height 13
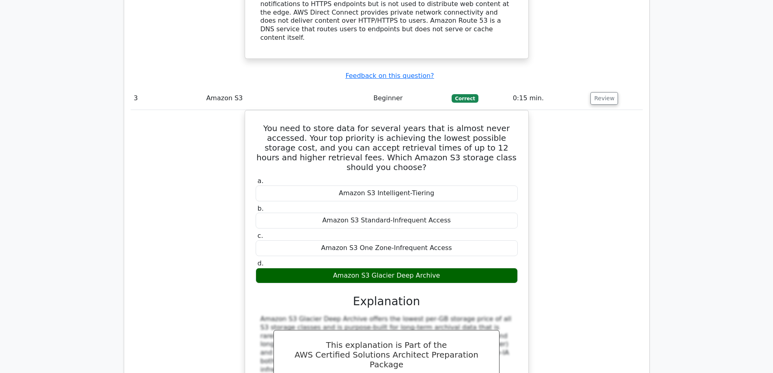
scroll to position [1582, 0]
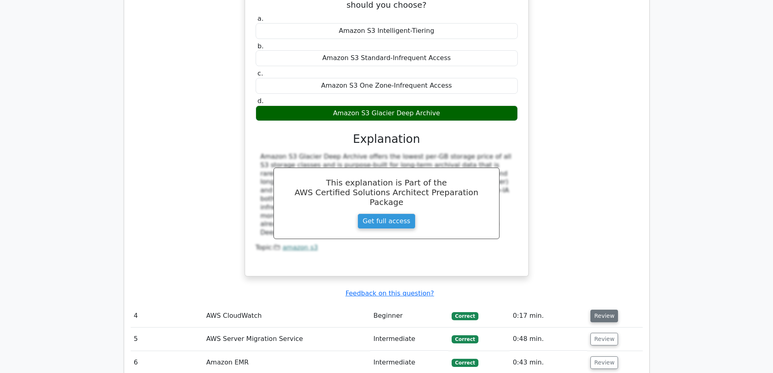
click at [610, 309] on button "Review" at bounding box center [604, 315] width 28 height 13
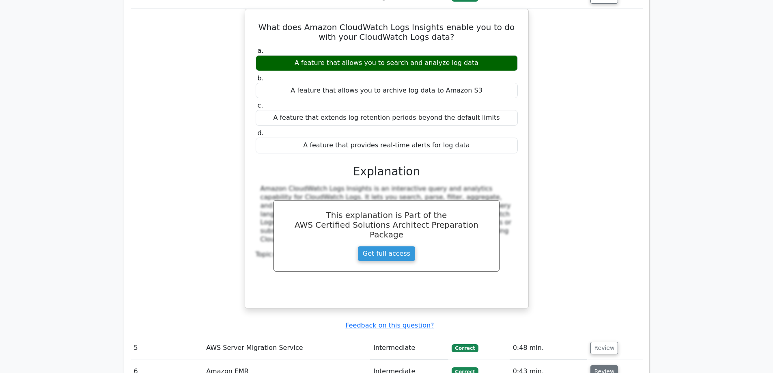
scroll to position [1906, 0]
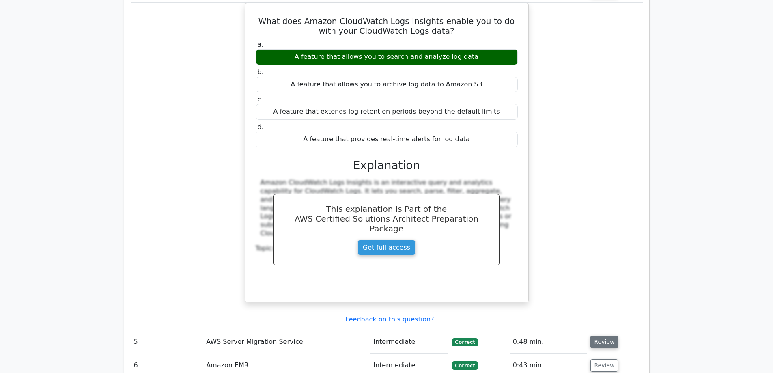
click at [605, 335] on button "Review" at bounding box center [604, 341] width 28 height 13
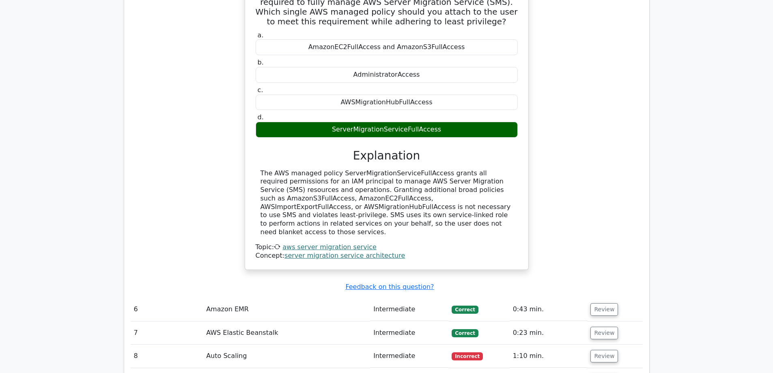
scroll to position [2352, 0]
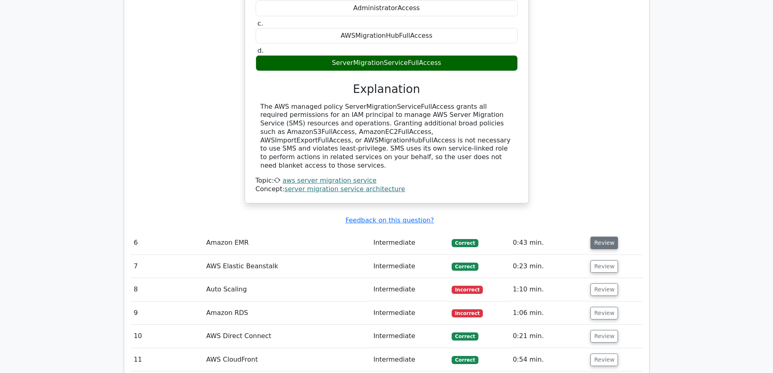
click at [604, 236] on button "Review" at bounding box center [604, 242] width 28 height 13
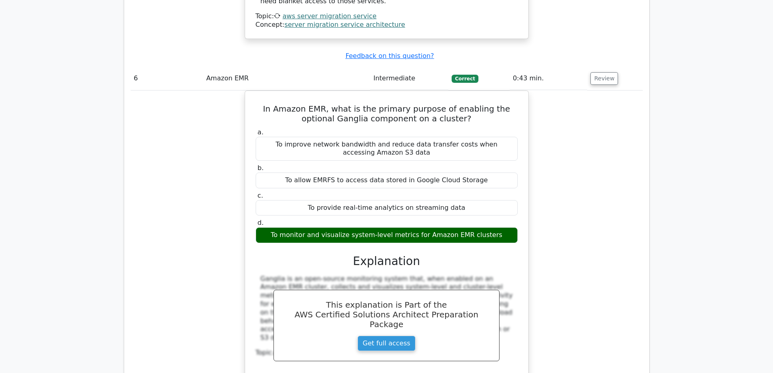
scroll to position [2596, 0]
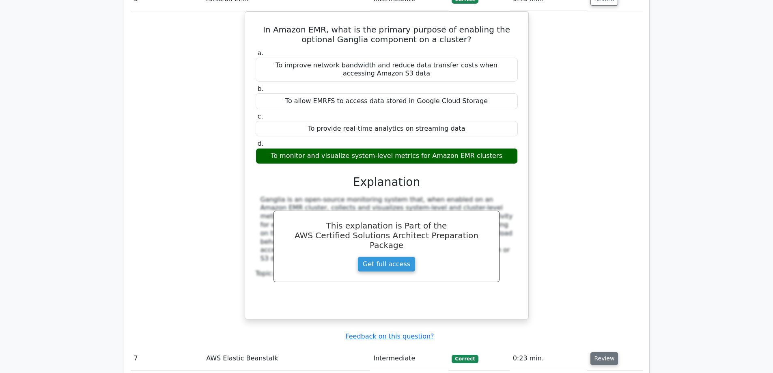
click at [599, 352] on button "Review" at bounding box center [604, 358] width 28 height 13
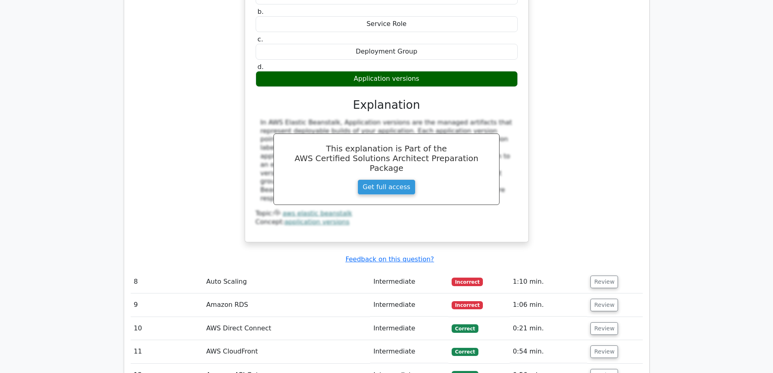
scroll to position [3042, 0]
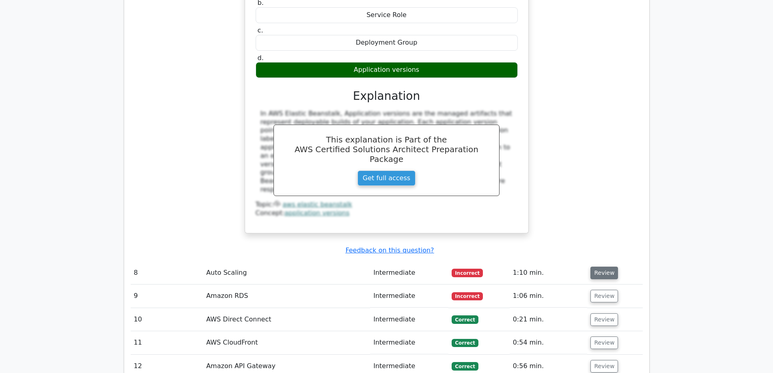
click at [606, 266] on button "Review" at bounding box center [604, 272] width 28 height 13
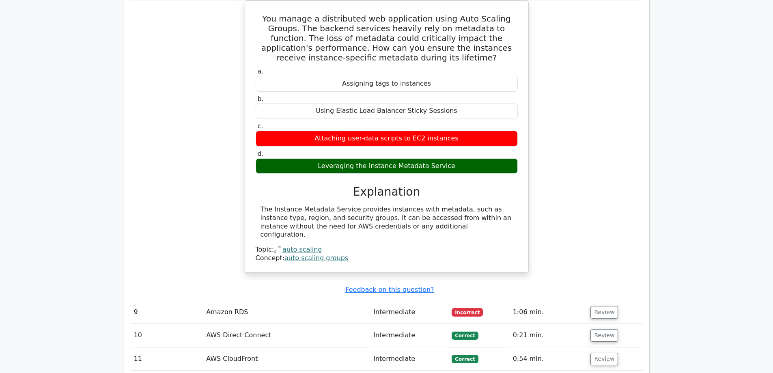
scroll to position [3366, 0]
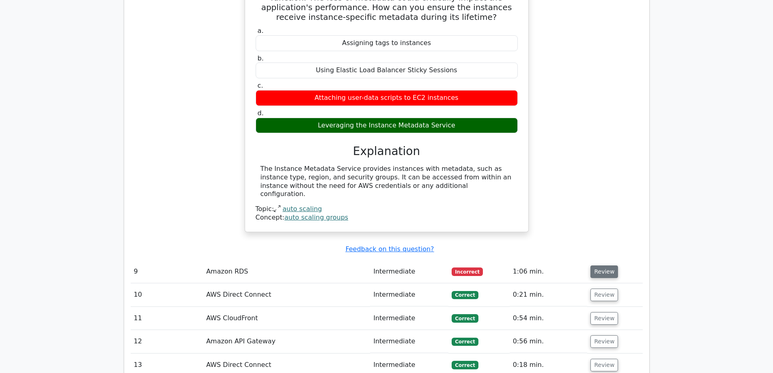
click at [608, 265] on button "Review" at bounding box center [604, 271] width 28 height 13
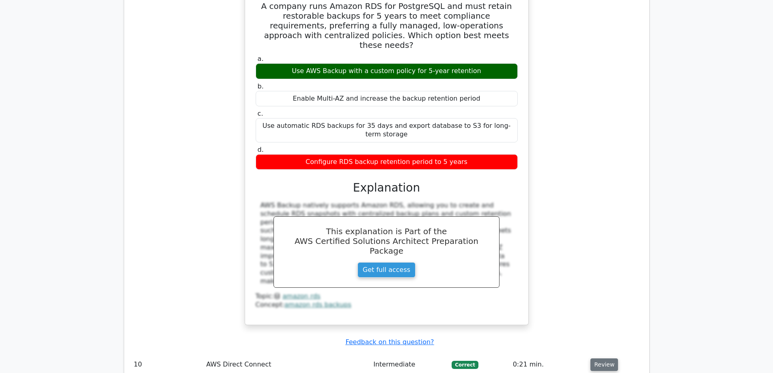
scroll to position [3731, 0]
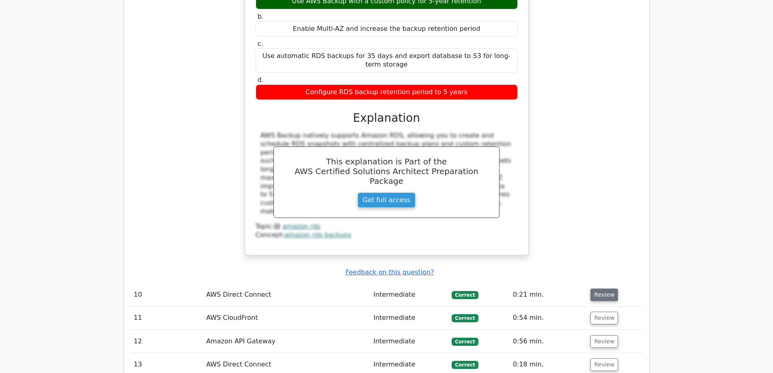
click at [601, 288] on button "Review" at bounding box center [604, 294] width 28 height 13
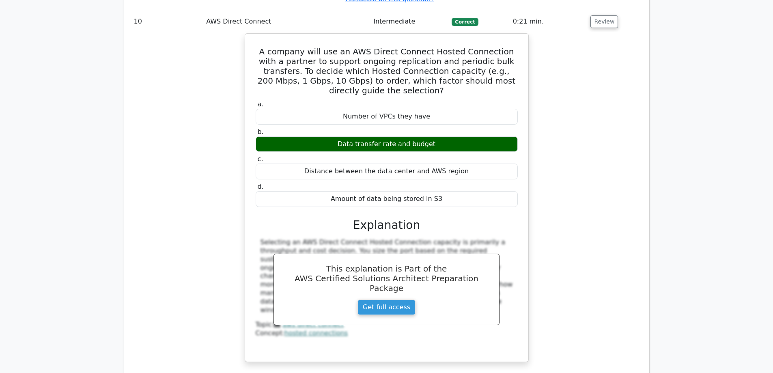
scroll to position [4056, 0]
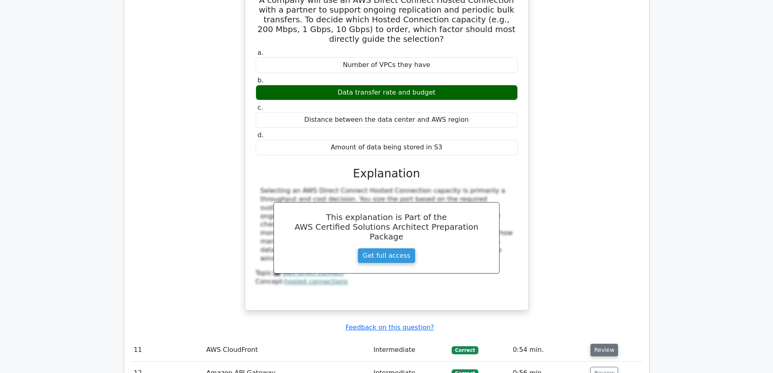
click at [608, 344] on button "Review" at bounding box center [604, 350] width 28 height 13
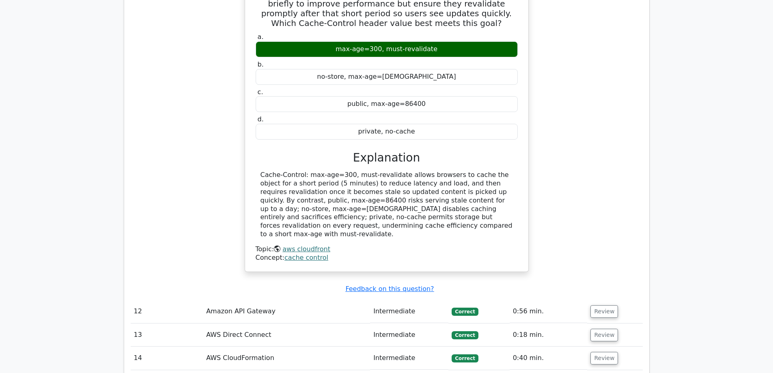
scroll to position [4461, 0]
click at [601, 305] on button "Review" at bounding box center [604, 311] width 28 height 13
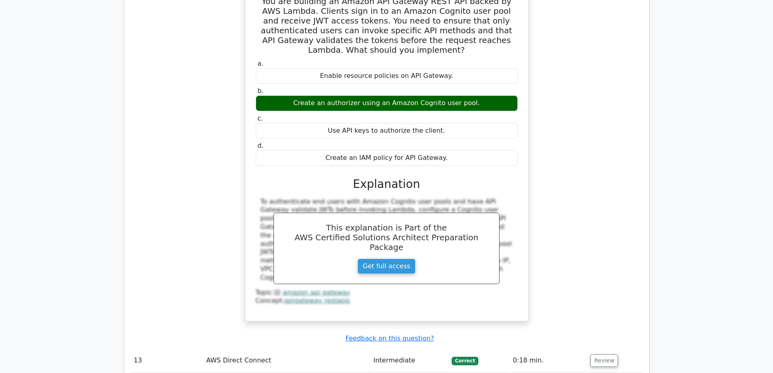
scroll to position [4826, 0]
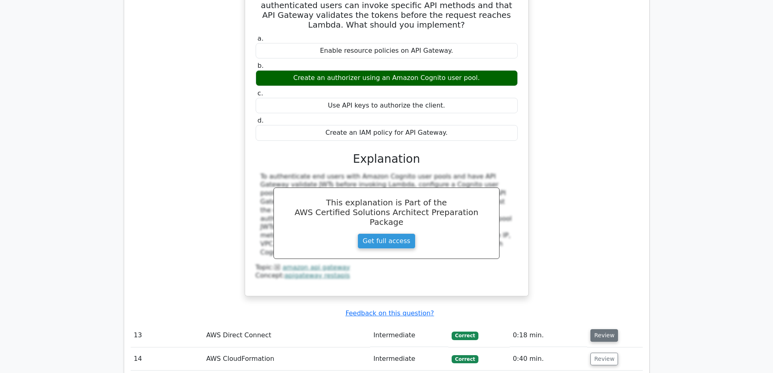
click at [594, 329] on button "Review" at bounding box center [604, 335] width 28 height 13
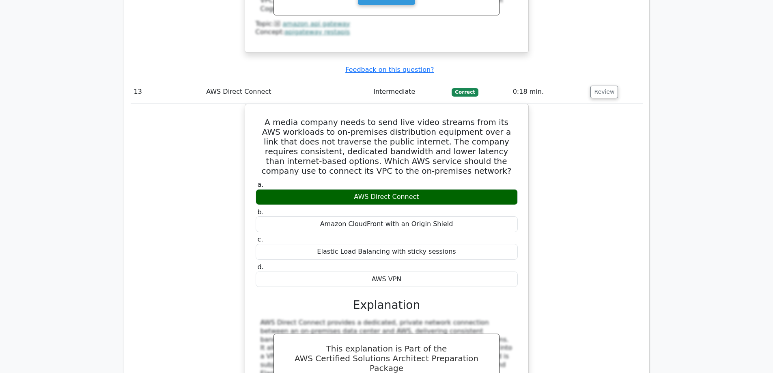
scroll to position [5191, 0]
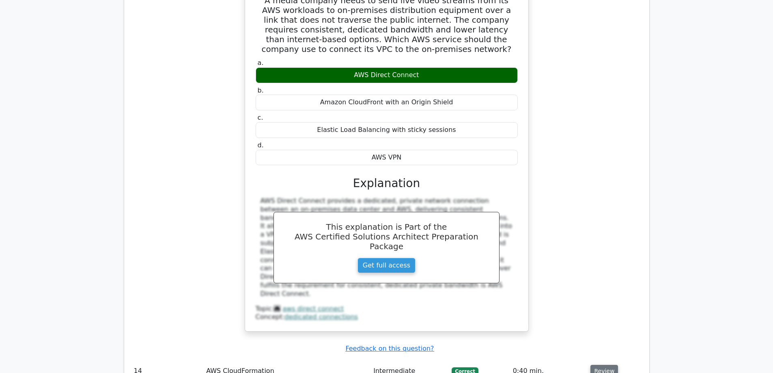
click at [600, 365] on button "Review" at bounding box center [604, 371] width 28 height 13
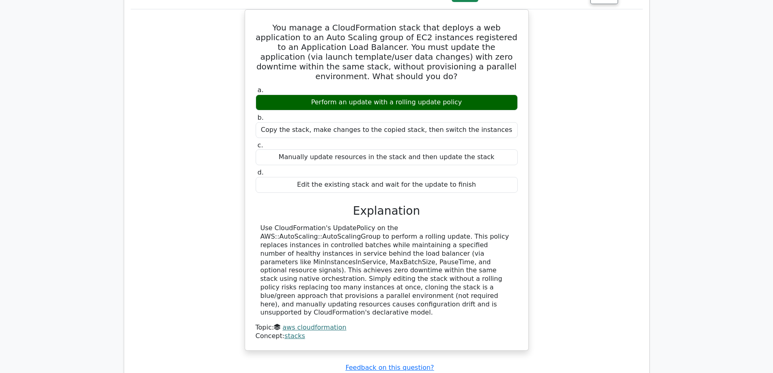
scroll to position [5678, 0]
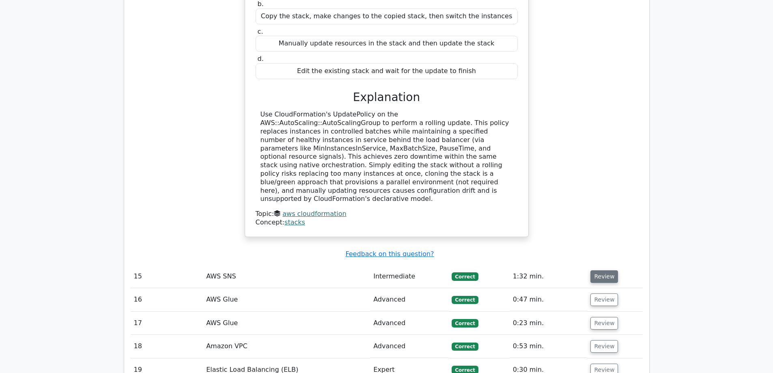
click at [601, 270] on button "Review" at bounding box center [604, 276] width 28 height 13
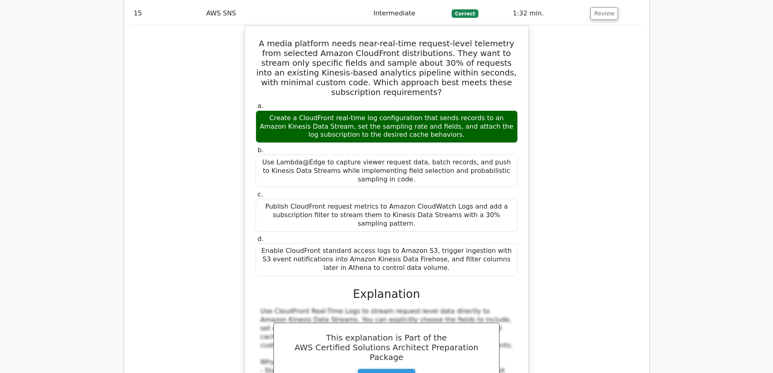
scroll to position [6043, 0]
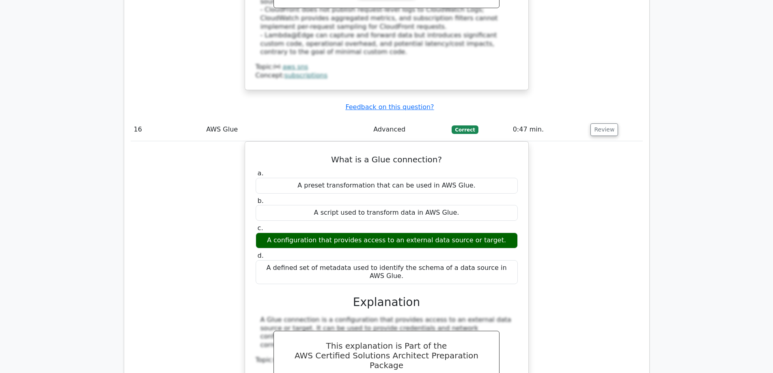
scroll to position [6449, 0]
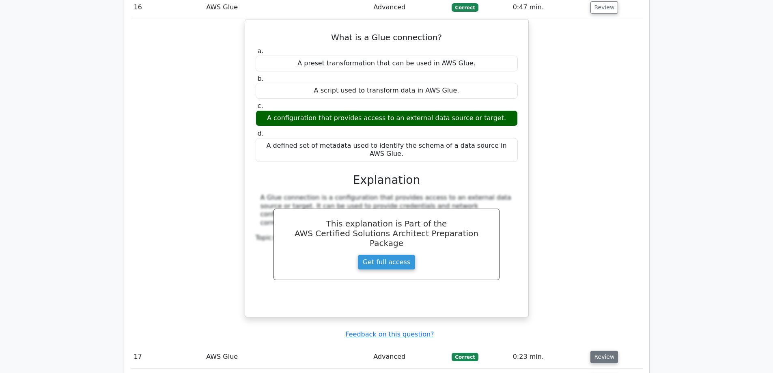
click at [597, 350] on button "Review" at bounding box center [604, 356] width 28 height 13
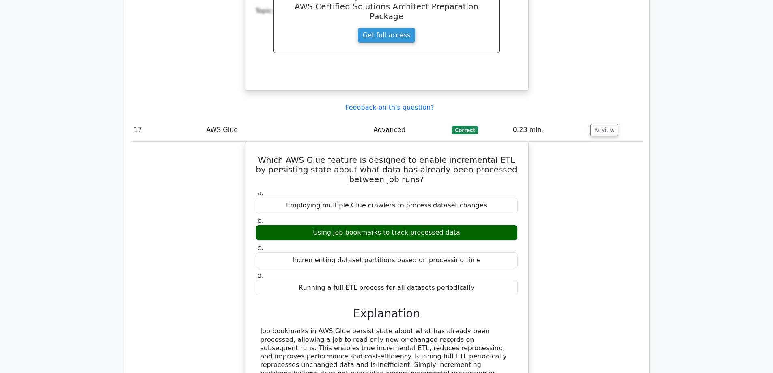
scroll to position [6692, 0]
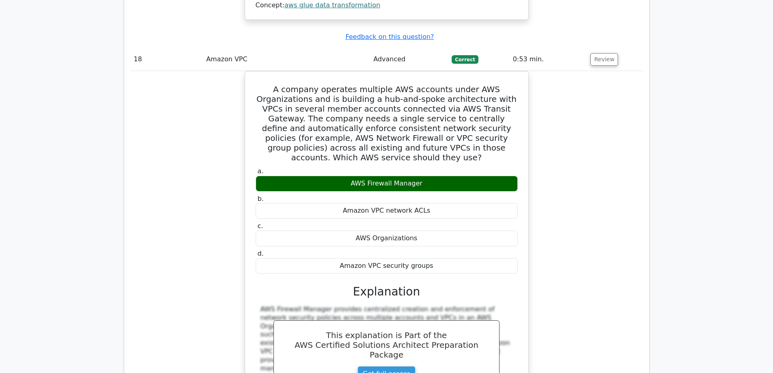
scroll to position [7138, 0]
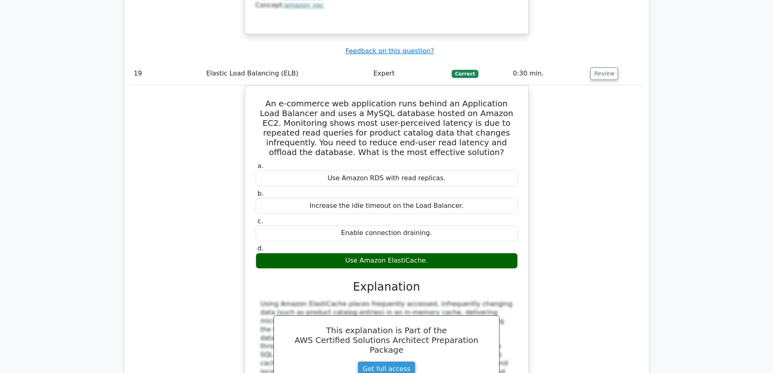
scroll to position [7503, 0]
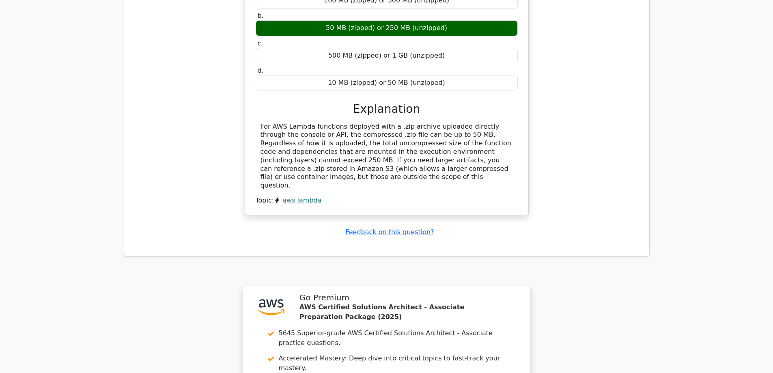
scroll to position [8080, 0]
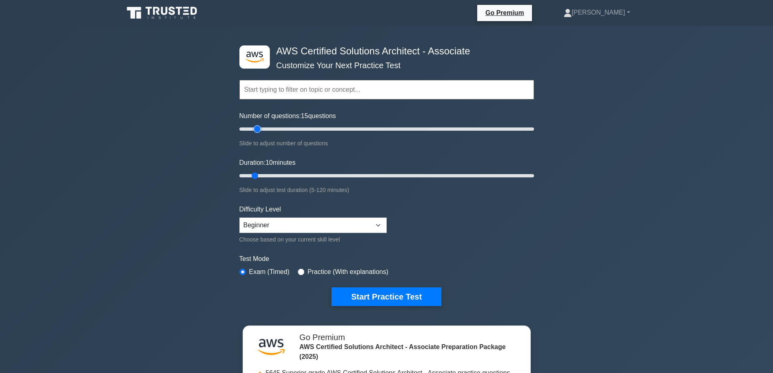
click at [257, 131] on input "Number of questions: 15 questions" at bounding box center [386, 129] width 294 height 10
type input "20"
click at [263, 129] on input "Number of questions: 20 questions" at bounding box center [386, 129] width 294 height 10
click at [290, 221] on select "Beginner Intermediate Expert" at bounding box center [312, 224] width 147 height 15
select select "expert"
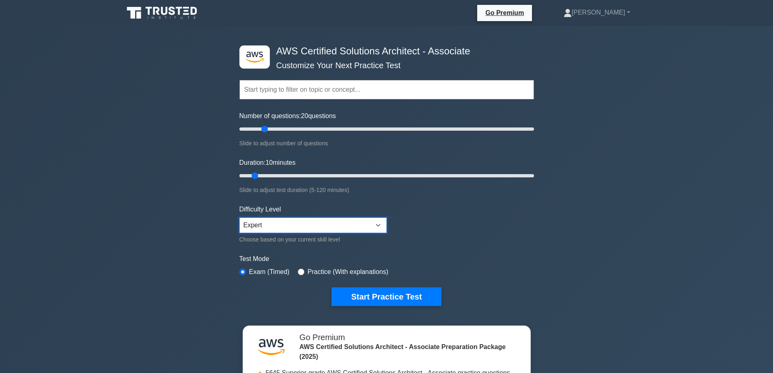
click at [239, 217] on select "Beginner Intermediate Expert" at bounding box center [312, 224] width 147 height 15
click at [385, 296] on button "Start Practice Test" at bounding box center [386, 296] width 110 height 19
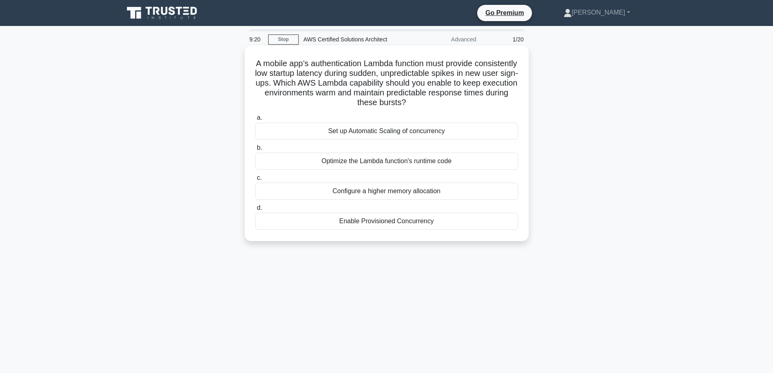
click at [391, 223] on div "Enable Provisioned Concurrency" at bounding box center [386, 221] width 263 height 17
click at [255, 210] on input "d. Enable Provisioned Concurrency" at bounding box center [255, 207] width 0 height 5
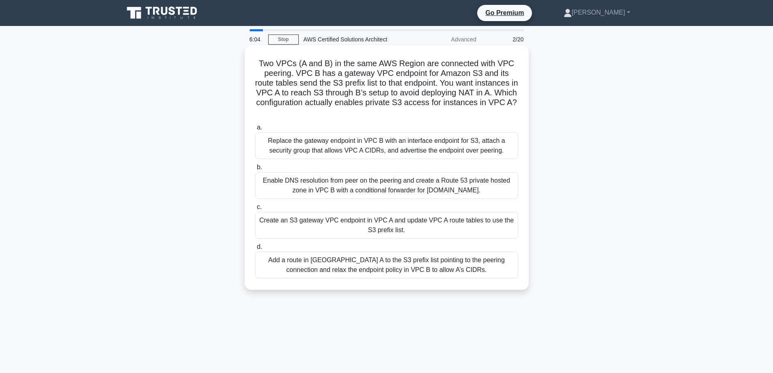
click at [386, 145] on div "Replace the gateway endpoint in VPC B with an interface endpoint for S3, attach…" at bounding box center [386, 145] width 263 height 27
click at [255, 130] on input "a. Replace the gateway endpoint in VPC B with an interface endpoint for S3, att…" at bounding box center [255, 127] width 0 height 5
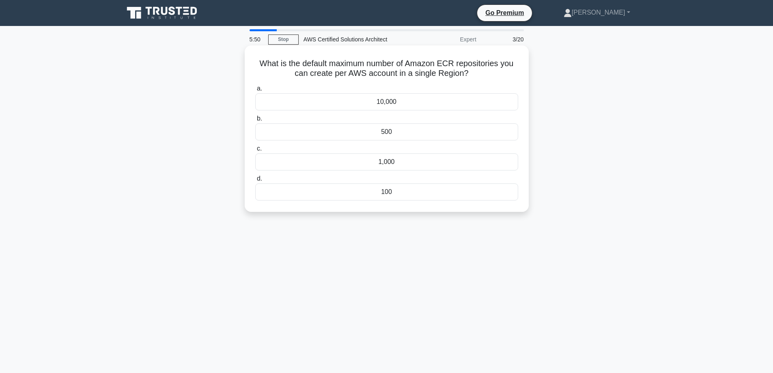
click at [413, 160] on div "1,000" at bounding box center [386, 161] width 263 height 17
click at [255, 151] on input "c. 1,000" at bounding box center [255, 148] width 0 height 5
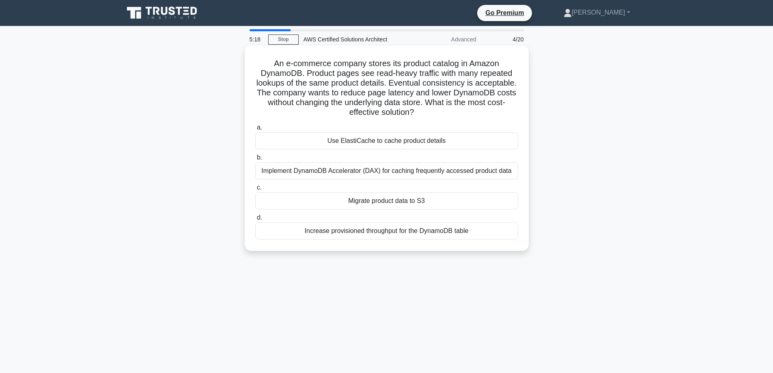
click at [319, 172] on div "Implement DynamoDB Accelerator (DAX) for caching frequently accessed product da…" at bounding box center [386, 170] width 263 height 17
click at [255, 160] on input "b. Implement DynamoDB Accelerator (DAX) for caching frequently accessed product…" at bounding box center [255, 157] width 0 height 5
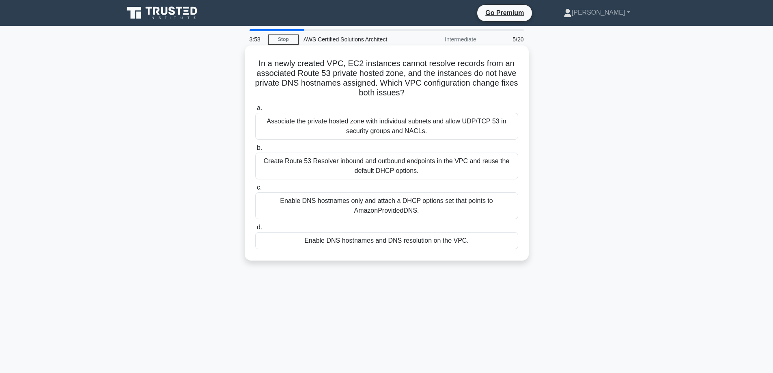
click at [360, 238] on div "Enable DNS hostnames and DNS resolution on the VPC." at bounding box center [386, 240] width 263 height 17
click at [255, 230] on input "d. Enable DNS hostnames and DNS resolution on the VPC." at bounding box center [255, 227] width 0 height 5
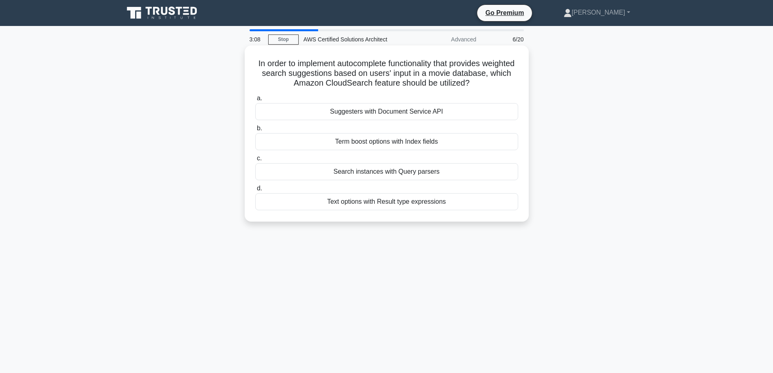
click at [465, 113] on div "Suggesters with Document Service API" at bounding box center [386, 111] width 263 height 17
click at [255, 101] on input "a. Suggesters with Document Service API" at bounding box center [255, 98] width 0 height 5
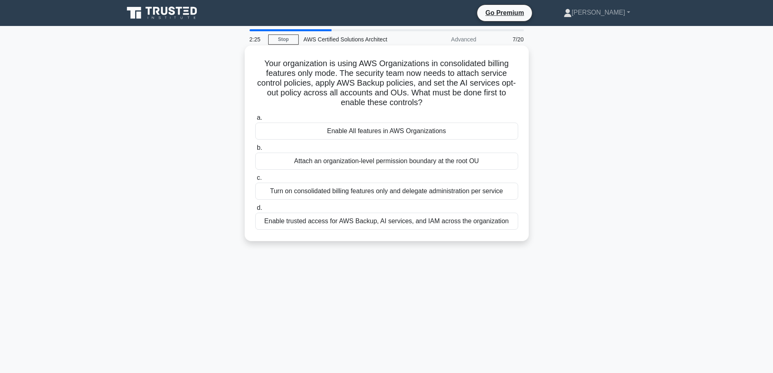
click at [437, 132] on div "Enable All features in AWS Organizations" at bounding box center [386, 130] width 263 height 17
click at [255, 120] on input "a. Enable All features in AWS Organizations" at bounding box center [255, 117] width 0 height 5
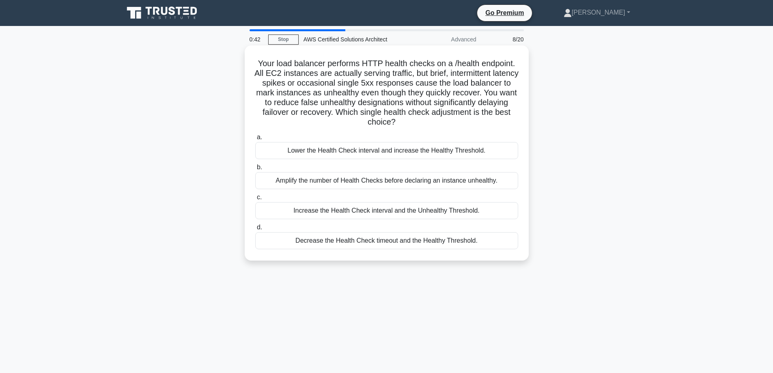
click at [407, 183] on div "Amplify the number of Health Checks before declaring an instance unhealthy." at bounding box center [386, 180] width 263 height 17
click at [255, 170] on input "b. Amplify the number of Health Checks before declaring an instance unhealthy." at bounding box center [255, 167] width 0 height 5
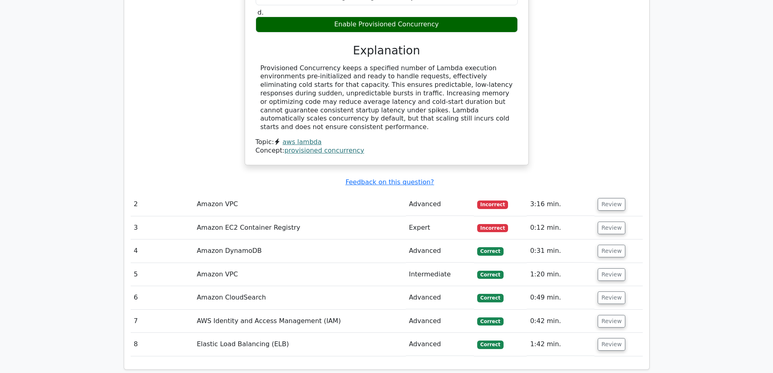
scroll to position [852, 0]
click at [613, 198] on button "Review" at bounding box center [611, 204] width 28 height 13
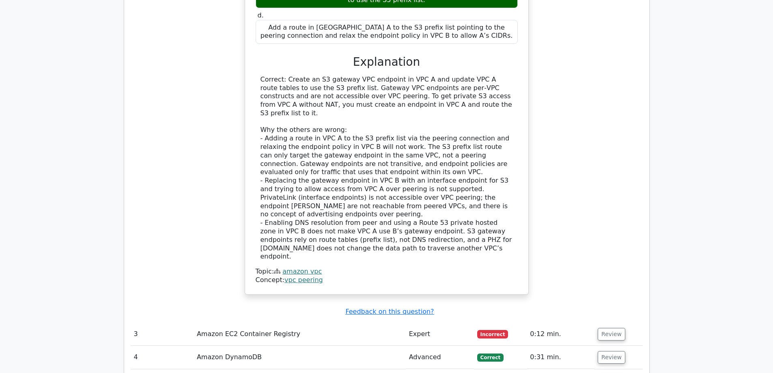
scroll to position [1338, 0]
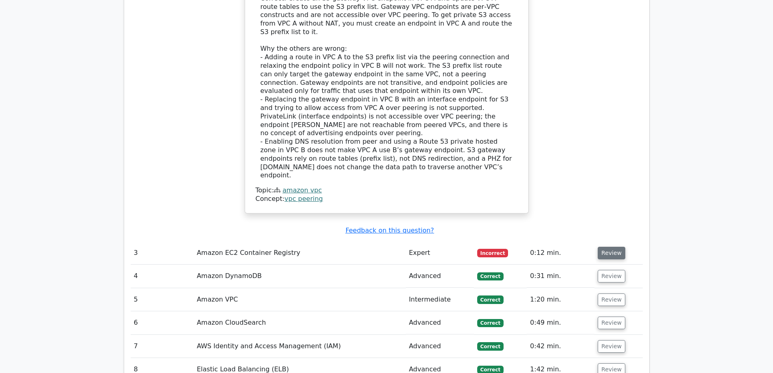
click at [605, 247] on button "Review" at bounding box center [611, 253] width 28 height 13
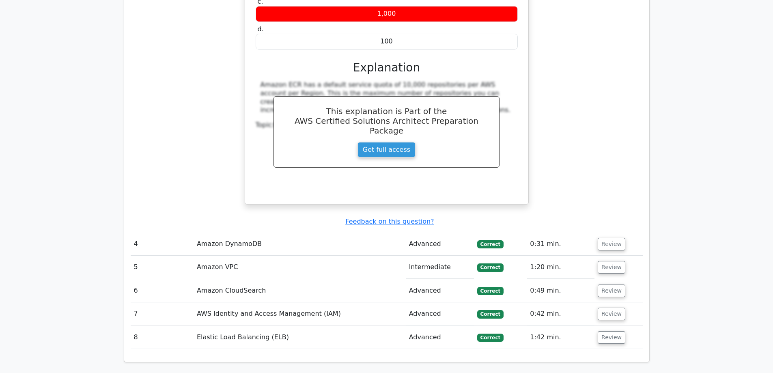
scroll to position [1703, 0]
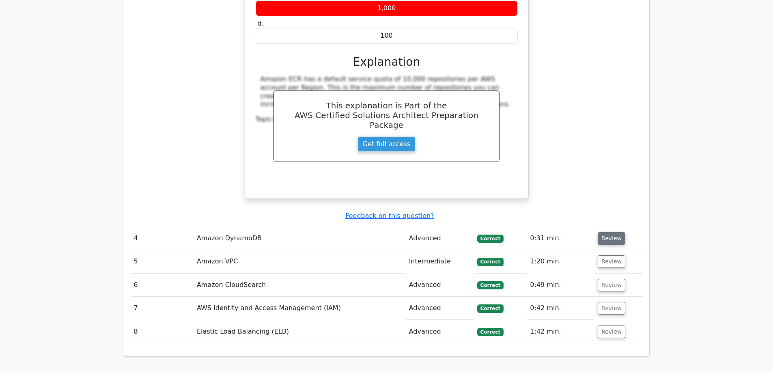
click at [610, 232] on button "Review" at bounding box center [611, 238] width 28 height 13
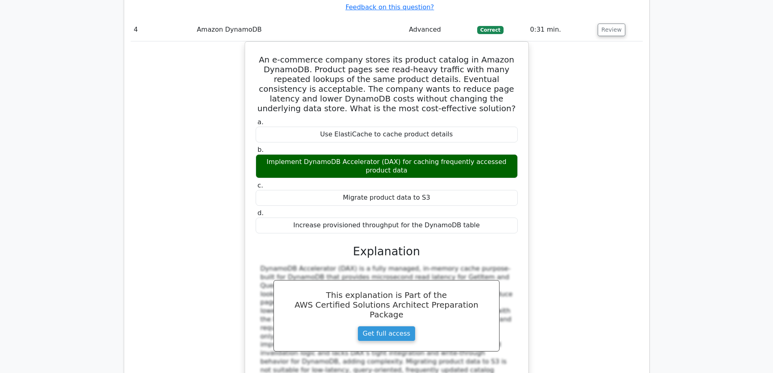
scroll to position [1947, 0]
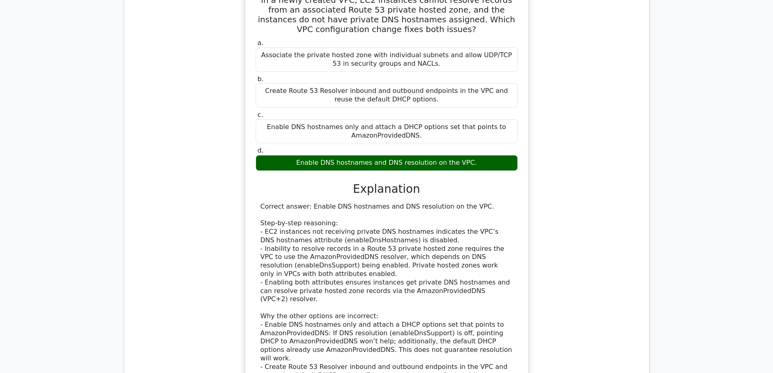
scroll to position [2555, 0]
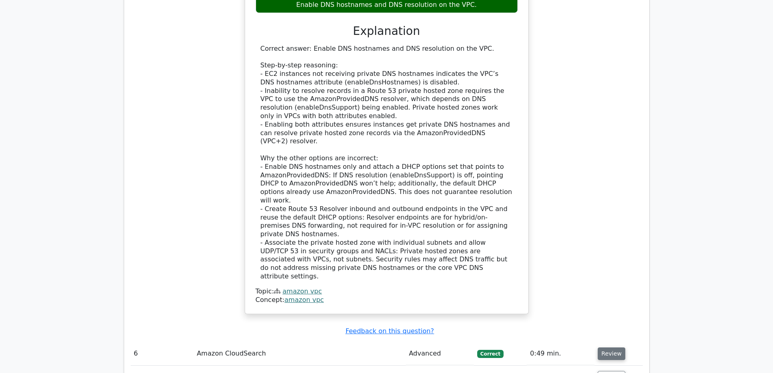
click at [613, 347] on button "Review" at bounding box center [611, 353] width 28 height 13
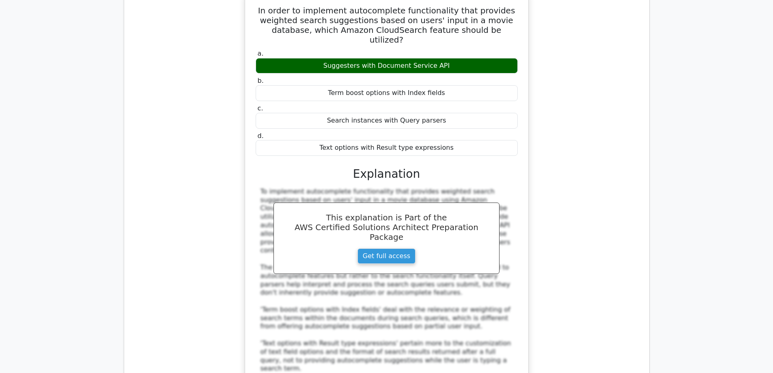
scroll to position [3001, 0]
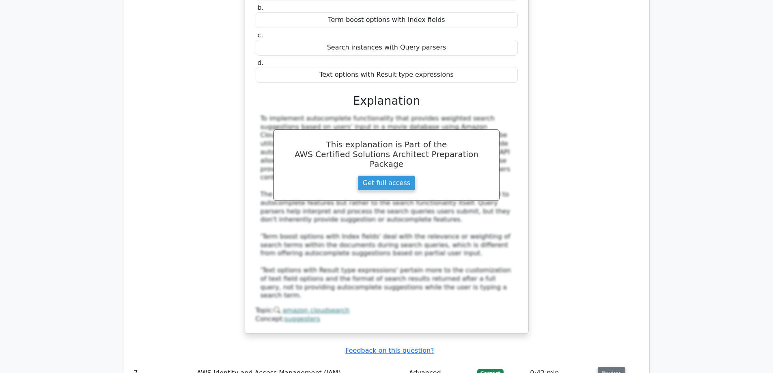
click at [608, 367] on button "Review" at bounding box center [611, 373] width 28 height 13
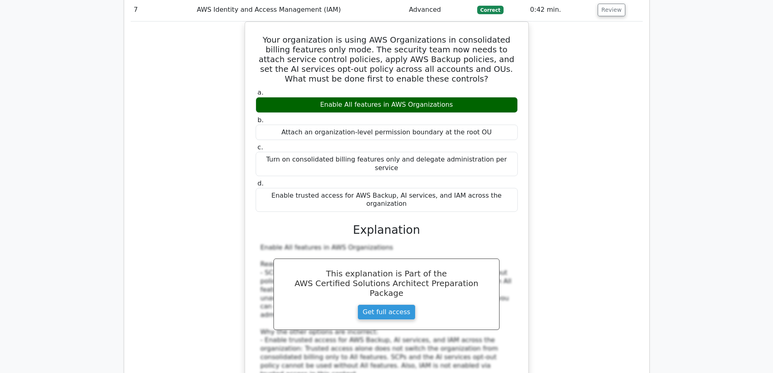
scroll to position [3488, 0]
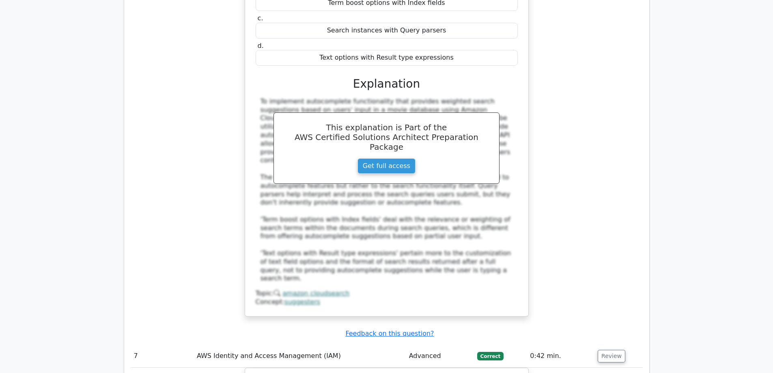
scroll to position [3031, 0]
